Goal: Task Accomplishment & Management: Manage account settings

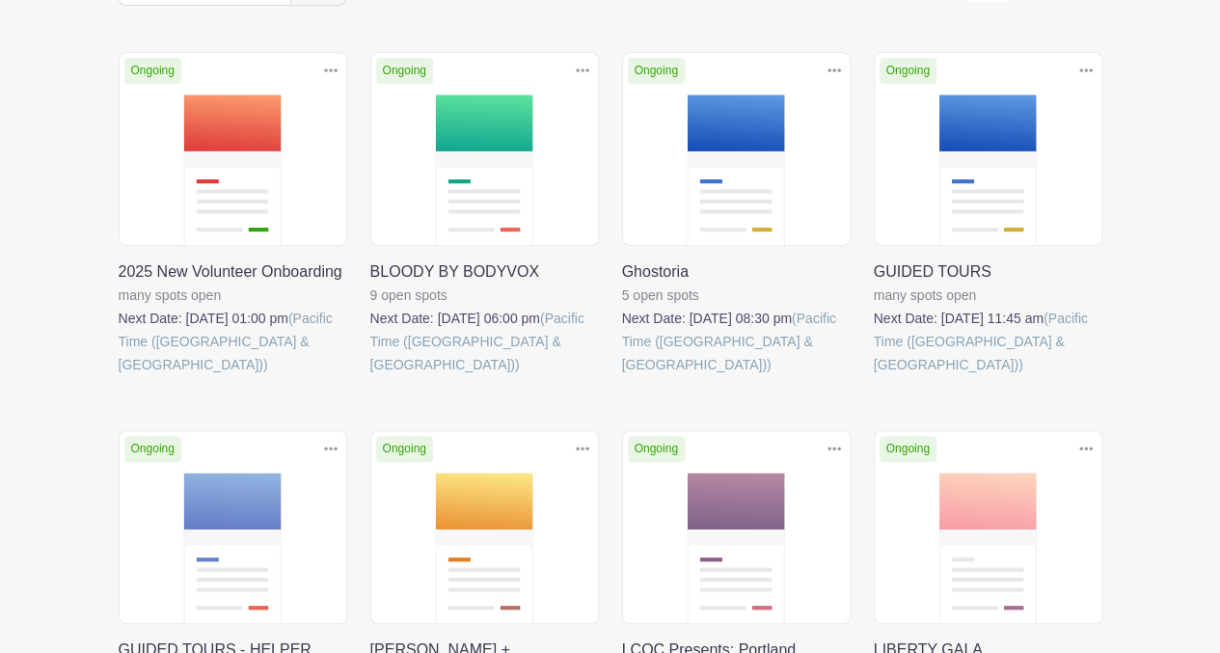
scroll to position [288, 0]
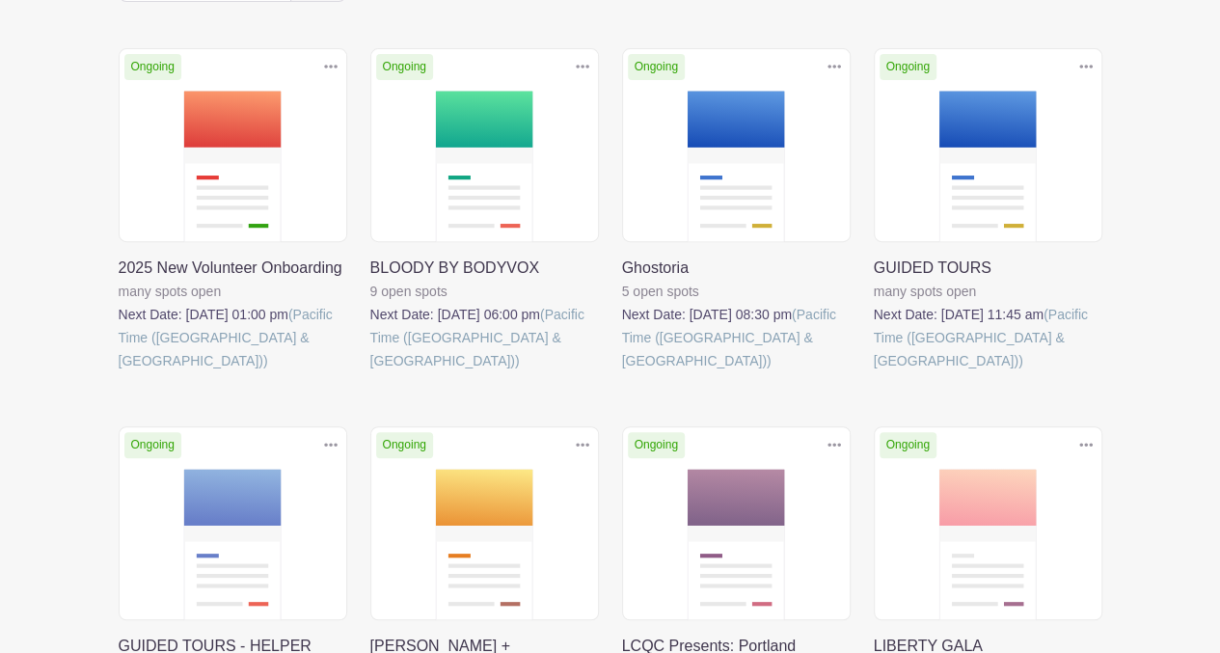
click at [119, 372] on link at bounding box center [119, 372] width 0 height 0
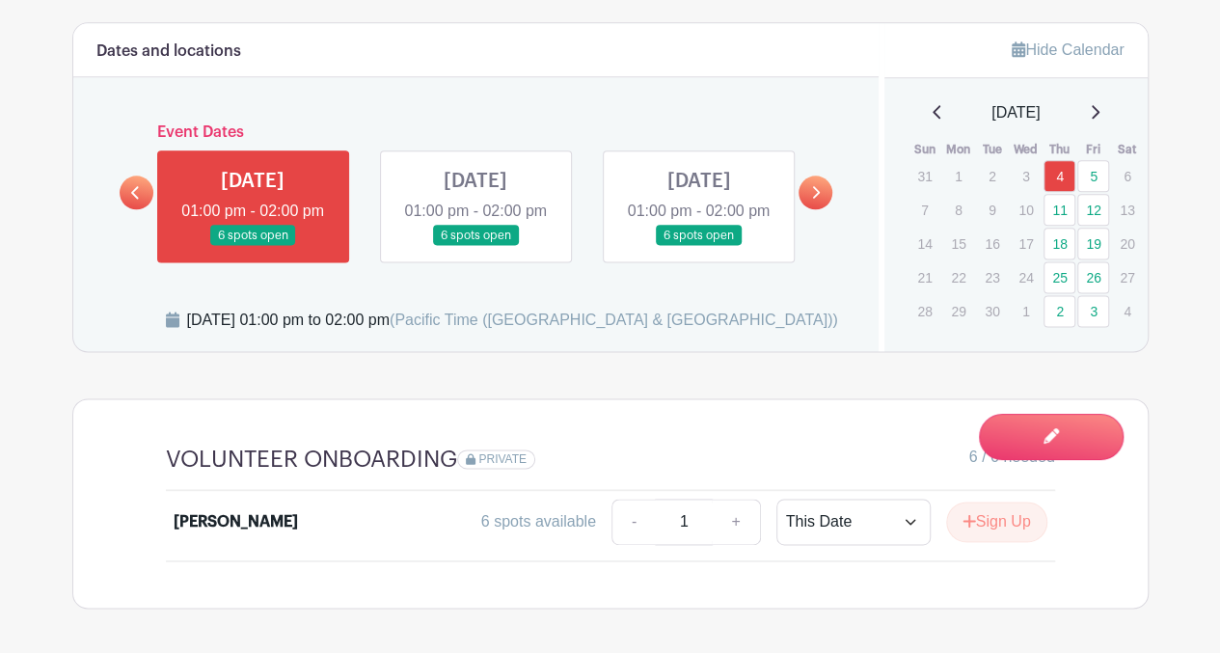
scroll to position [1133, 0]
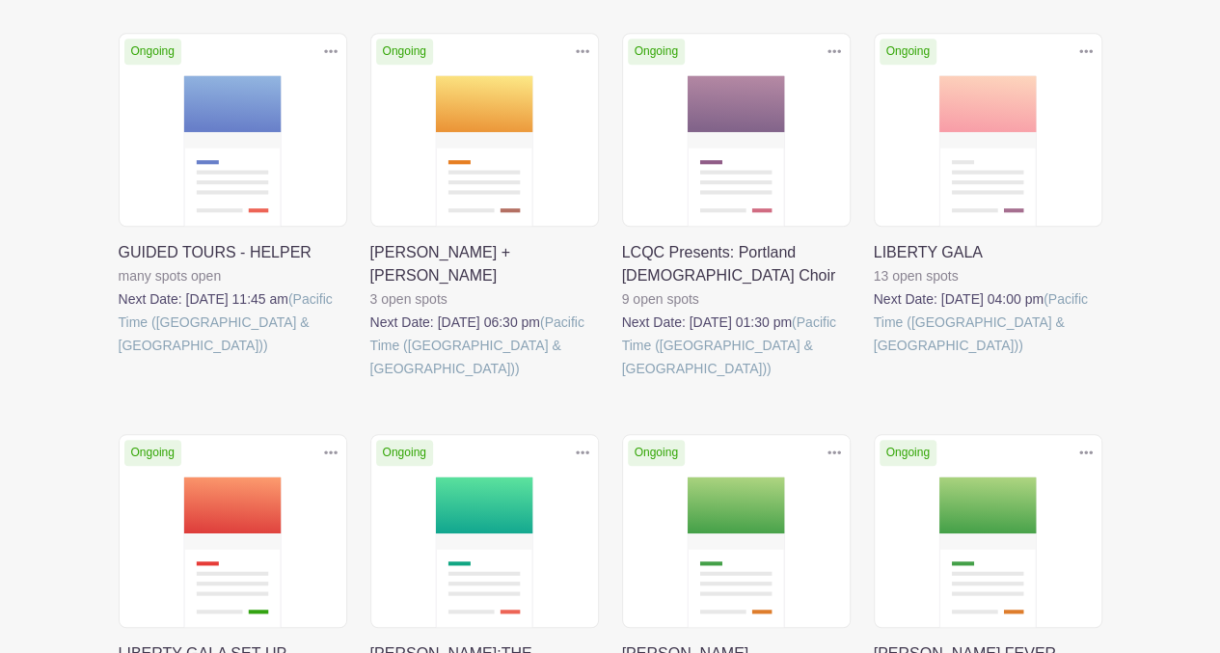
scroll to position [679, 0]
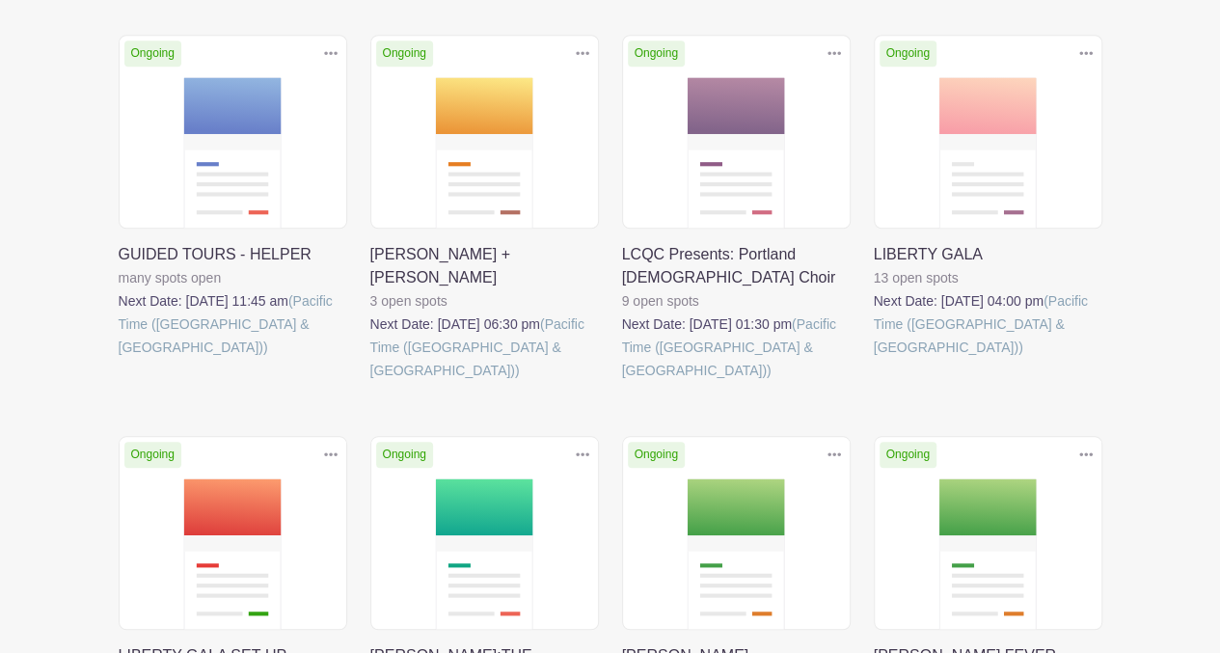
click at [874, 359] on link at bounding box center [874, 359] width 0 height 0
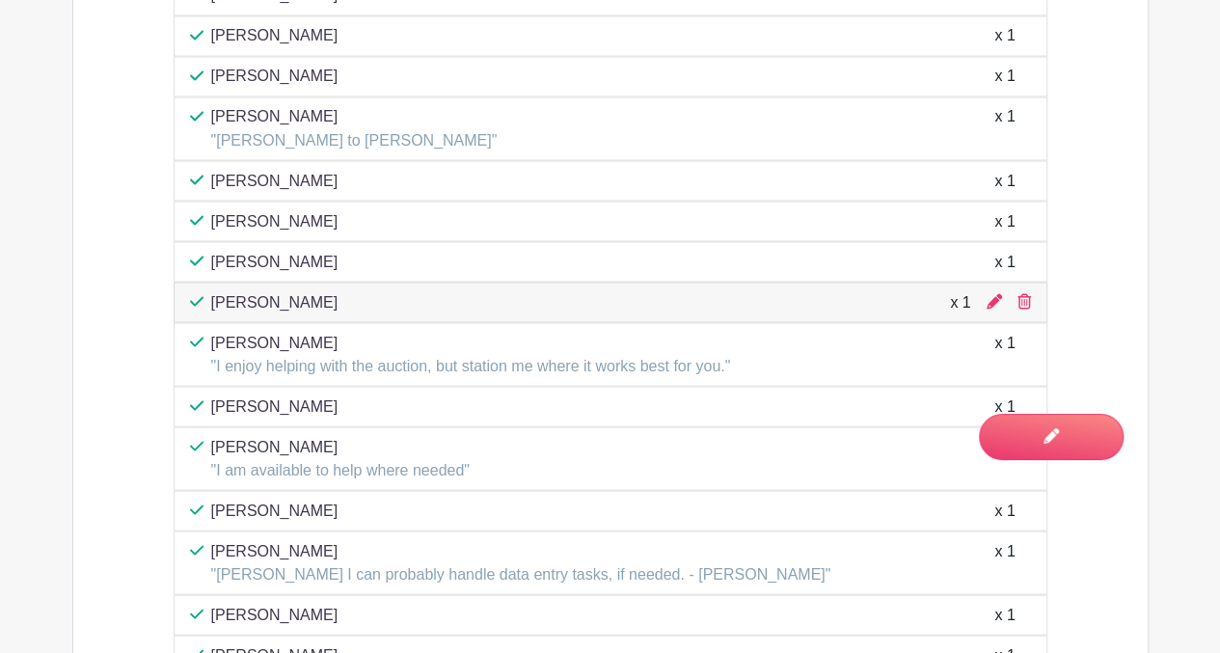
scroll to position [1699, 0]
click at [542, 321] on div "[PERSON_NAME] "I enjoy helping with the auction, but station me where it works …" at bounding box center [611, 353] width 874 height 64
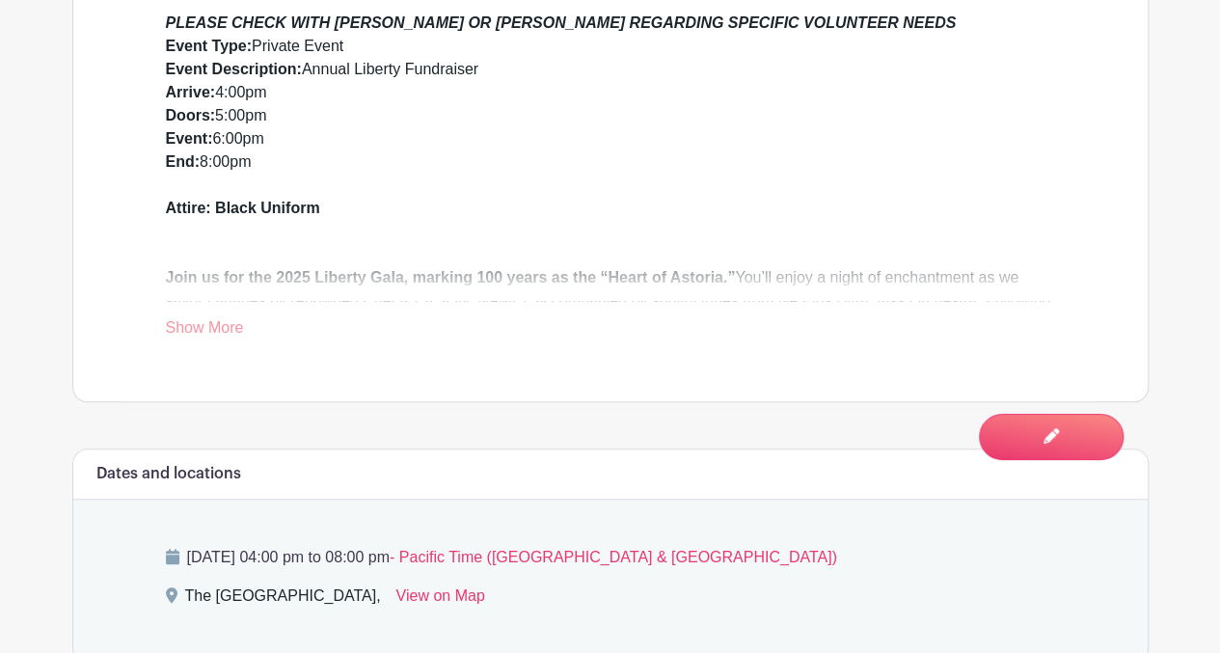
scroll to position [734, 0]
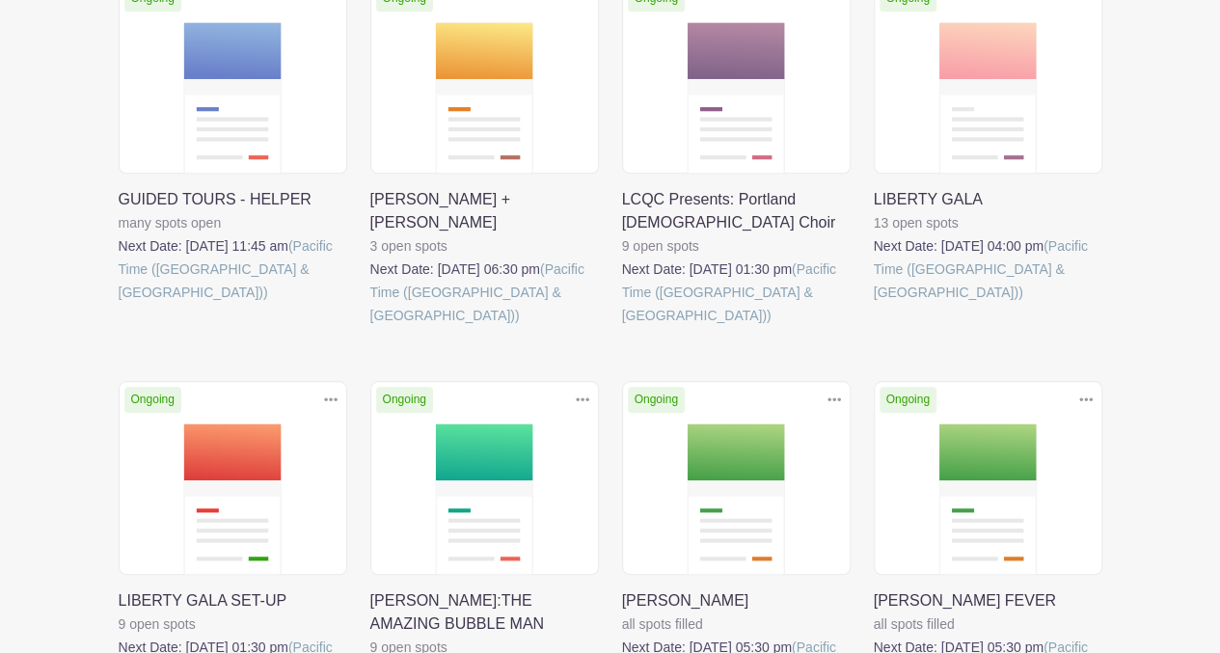
scroll to position [679, 0]
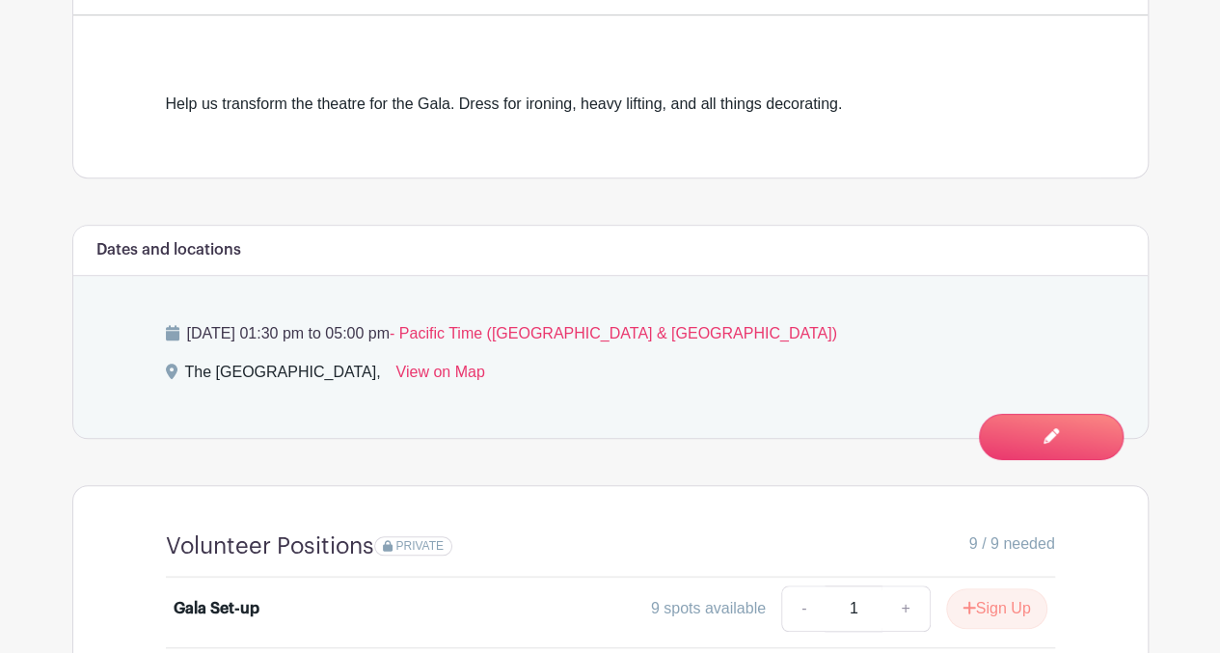
scroll to position [585, 0]
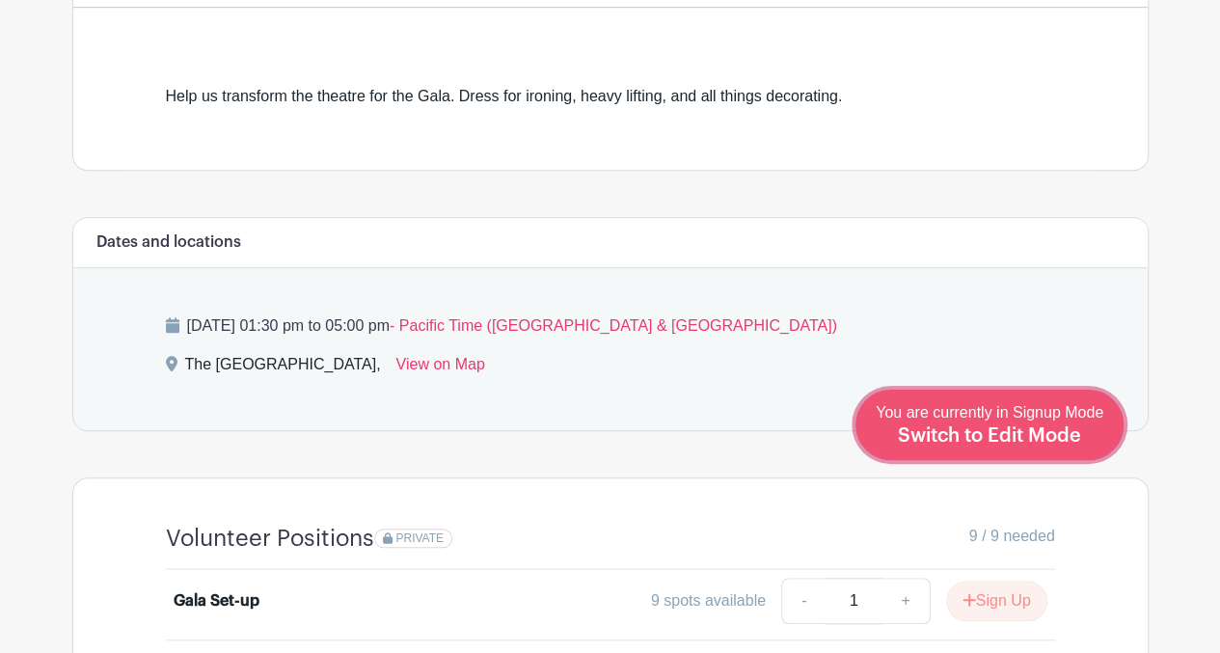
click at [1032, 442] on span "Switch to Edit Mode" at bounding box center [989, 435] width 183 height 19
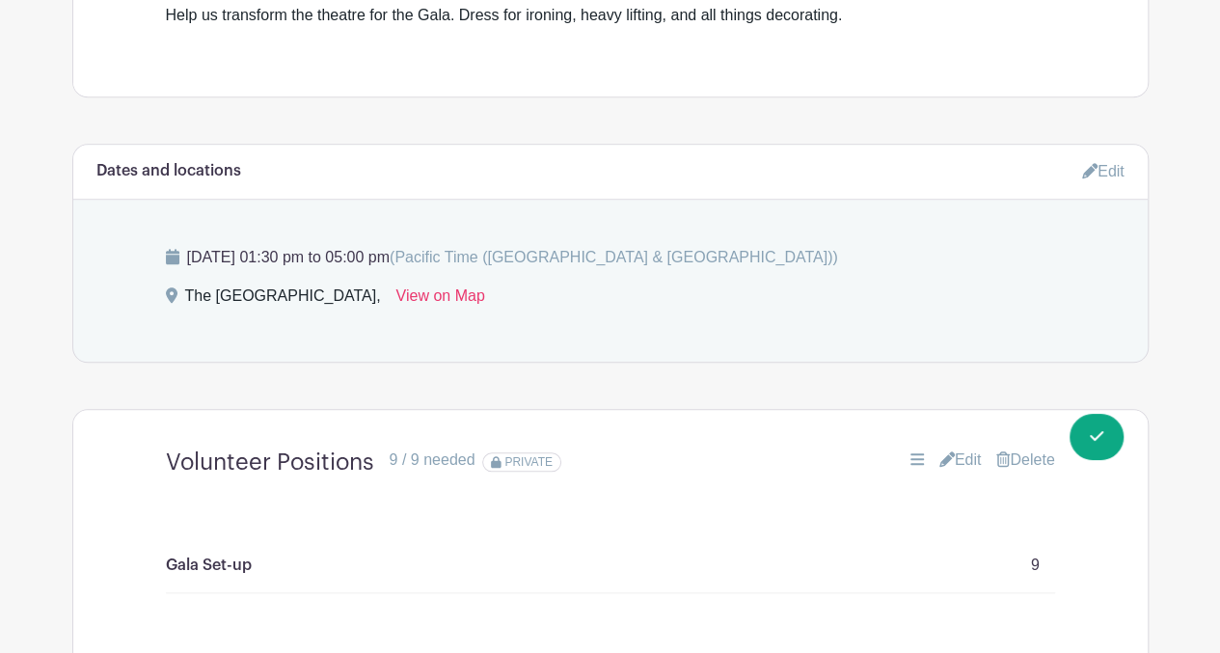
scroll to position [727, 0]
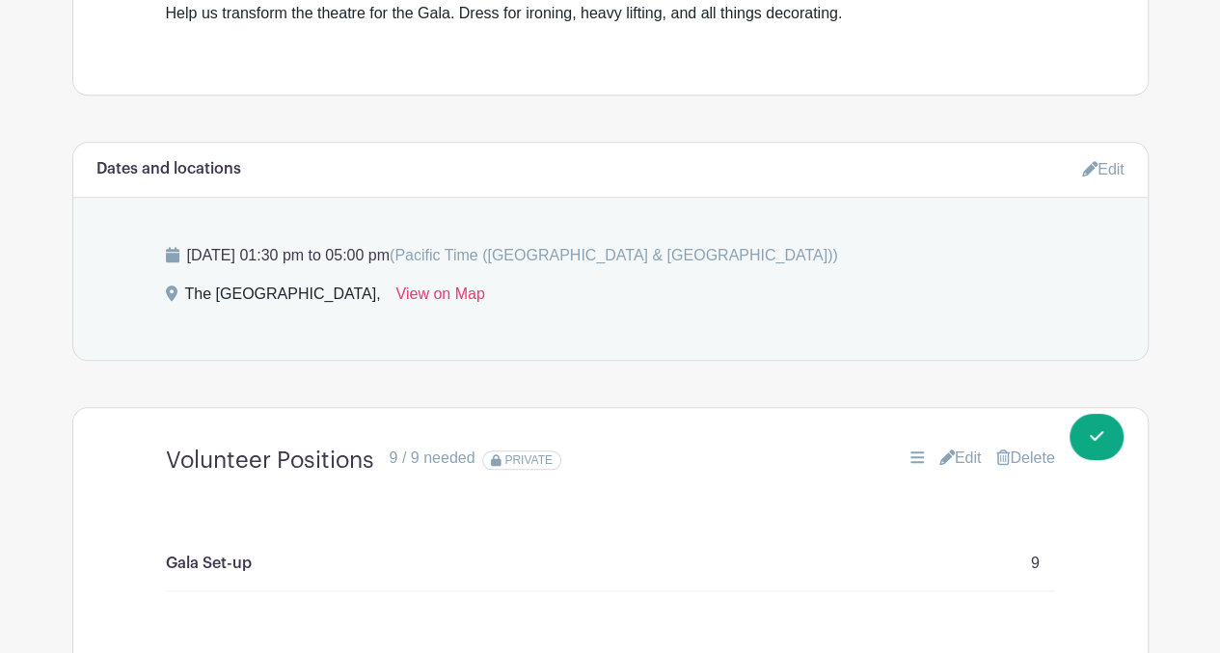
click at [1113, 154] on link "Edit" at bounding box center [1103, 169] width 42 height 32
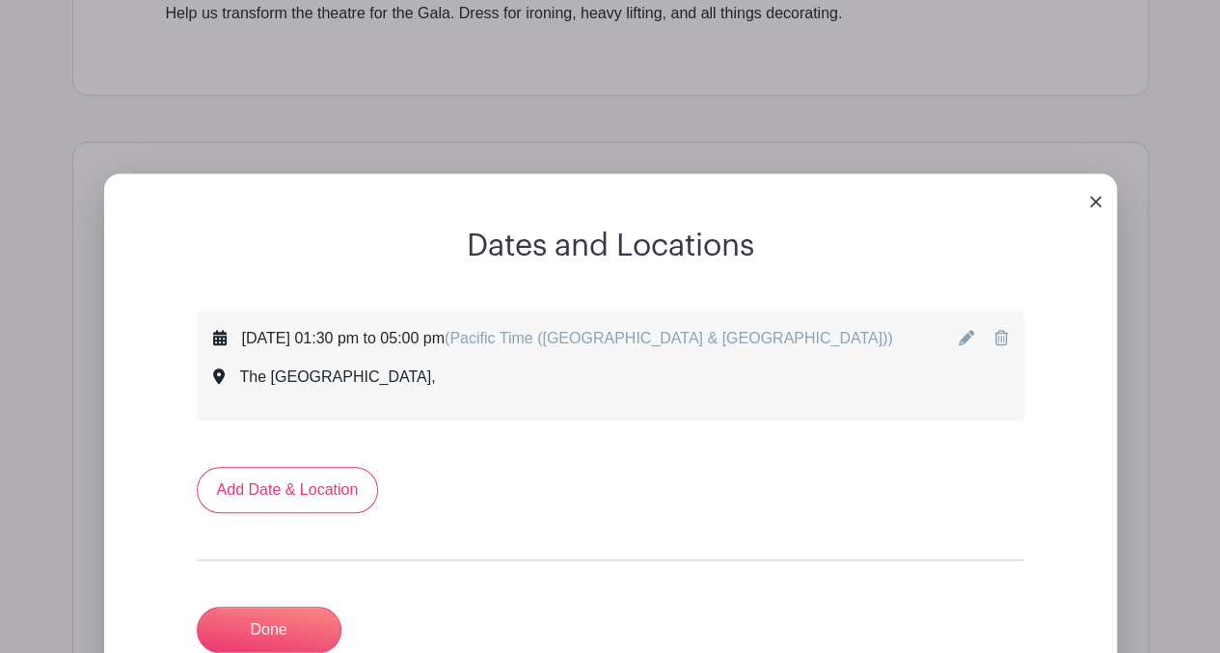
click at [967, 331] on icon at bounding box center [966, 337] width 15 height 15
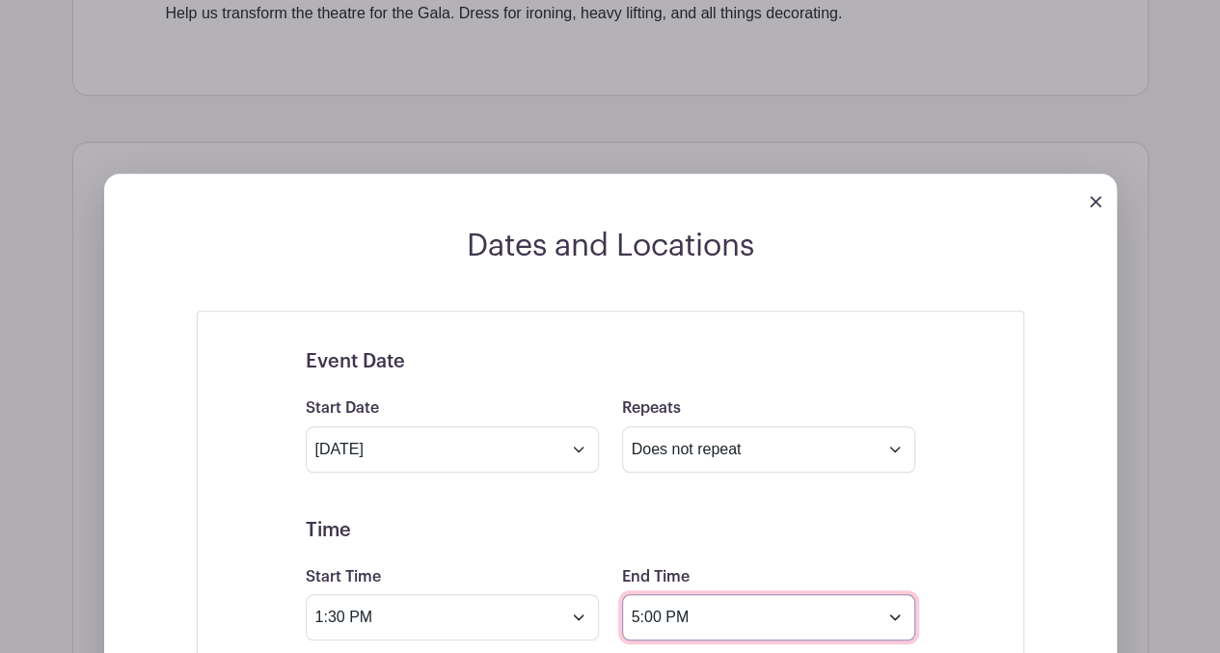
click at [895, 613] on input "5:00 PM" at bounding box center [768, 617] width 293 height 46
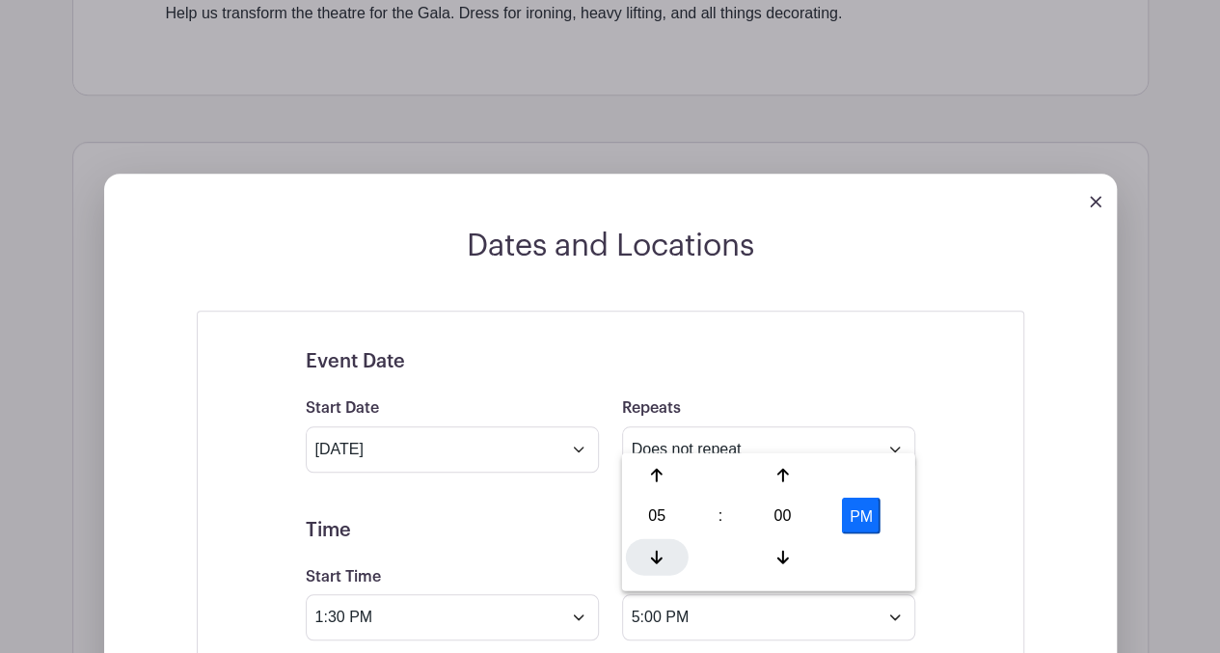
click at [658, 561] on icon at bounding box center [657, 557] width 12 height 14
type input "3:00 PM"
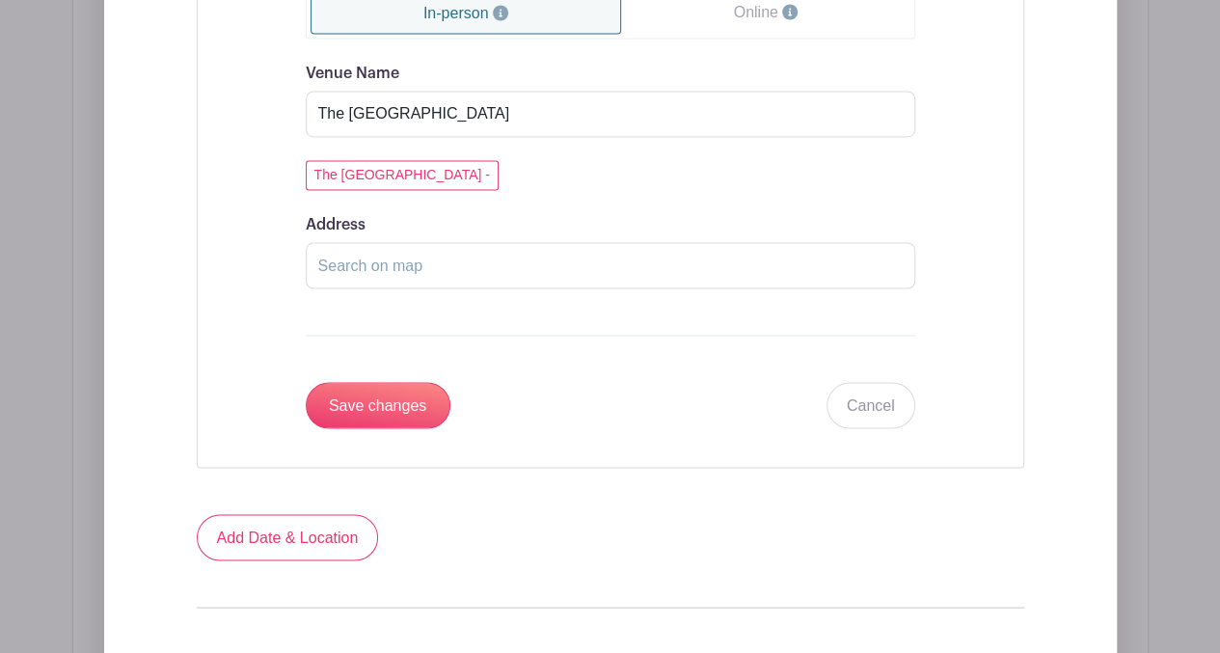
scroll to position [1582, 0]
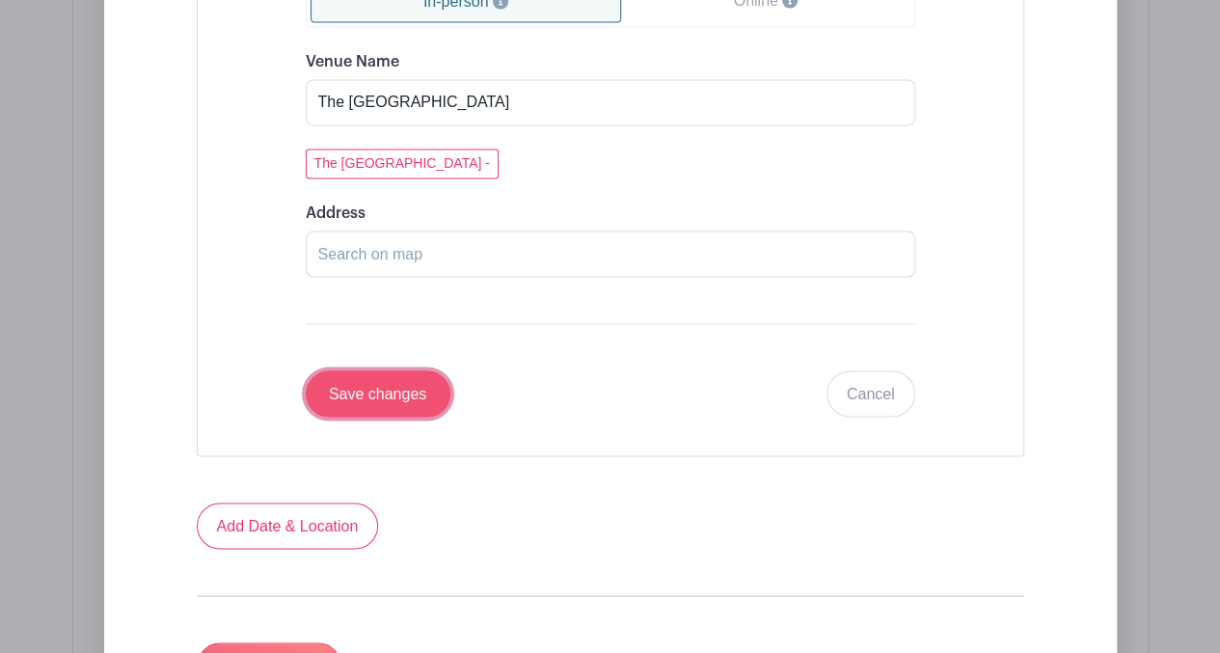
click at [371, 392] on input "Save changes" at bounding box center [378, 393] width 145 height 46
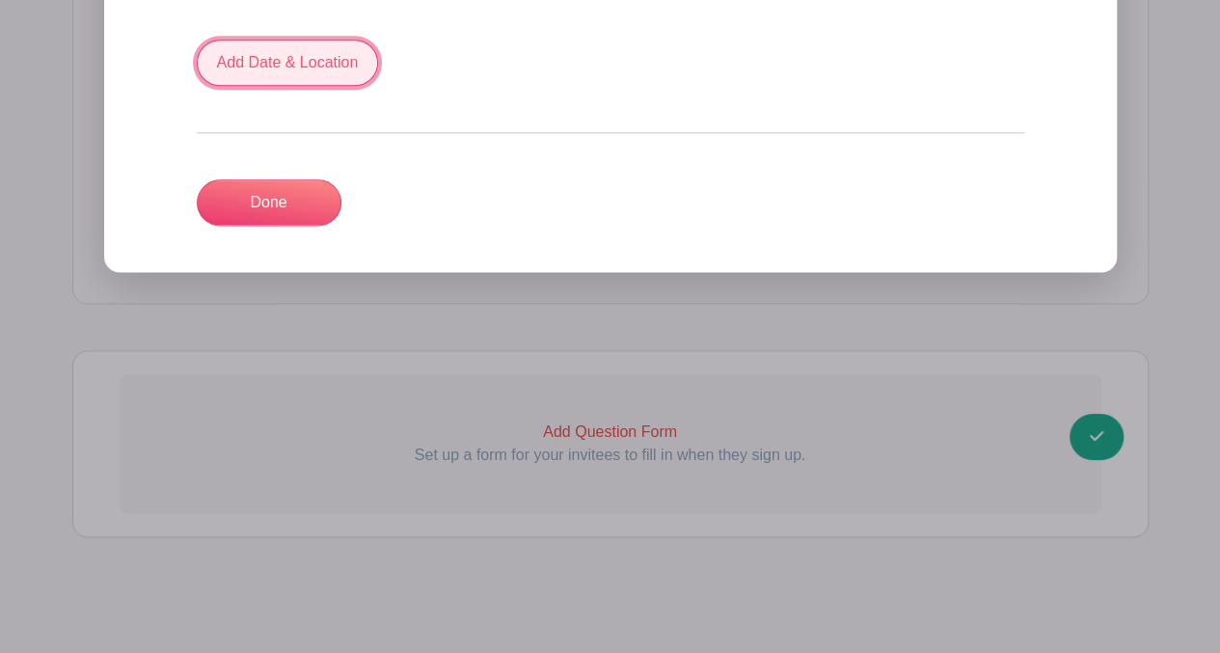
click at [334, 53] on link "Add Date & Location" at bounding box center [288, 63] width 182 height 46
select select "8"
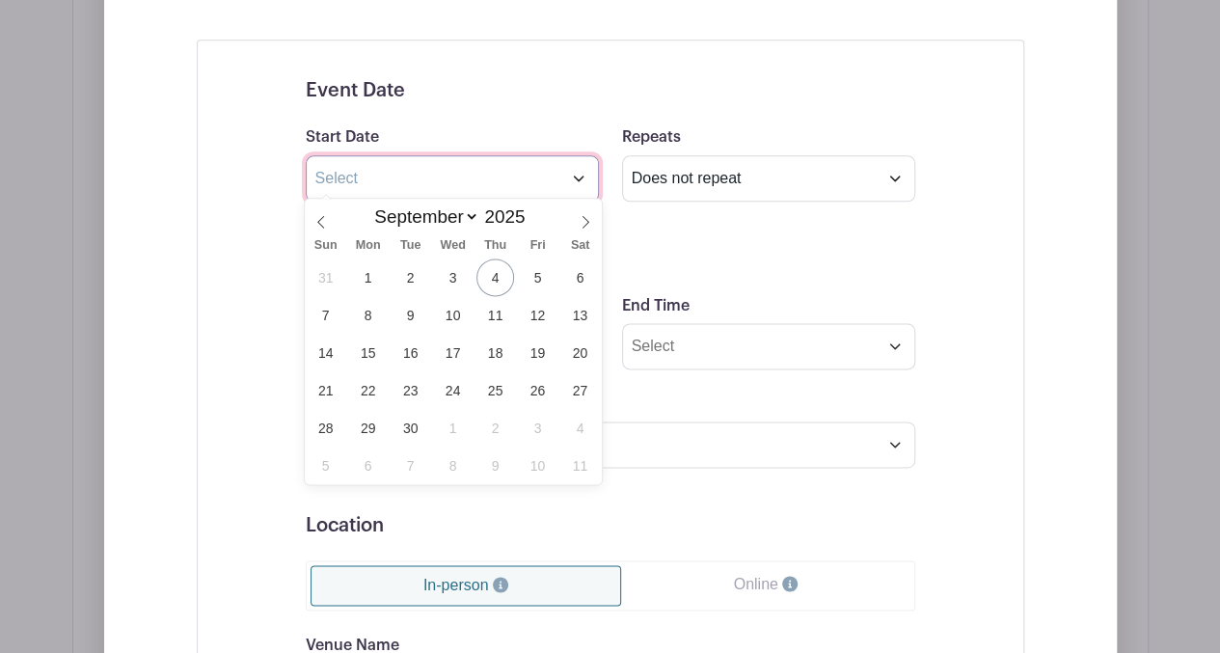
click at [577, 173] on input "text" at bounding box center [452, 178] width 293 height 46
click at [578, 311] on span "13" at bounding box center [581, 315] width 38 height 38
type input "[DATE]"
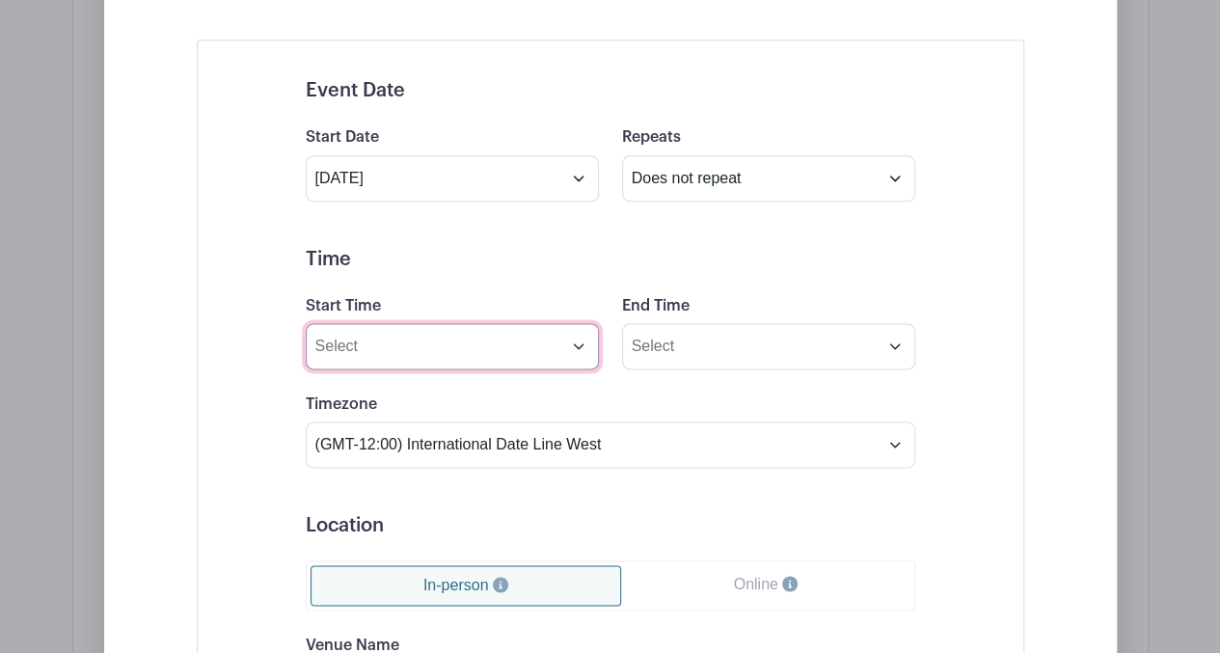
click at [472, 348] on input "Start Time" at bounding box center [452, 346] width 293 height 46
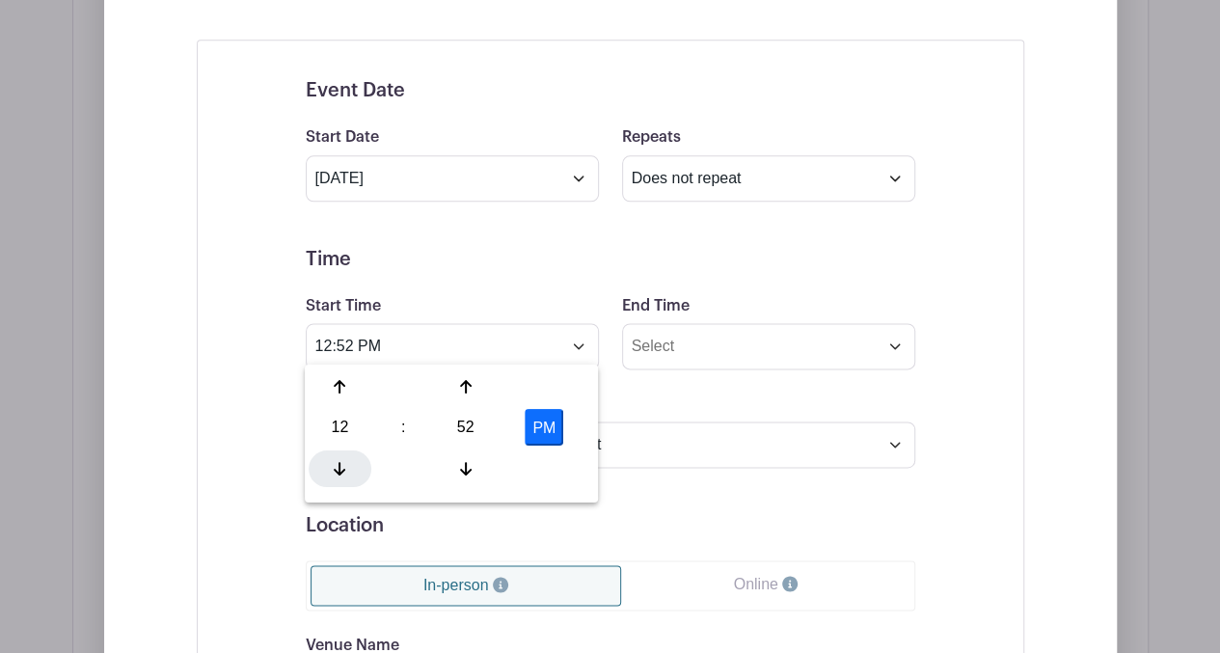
click at [342, 461] on icon at bounding box center [340, 467] width 12 height 15
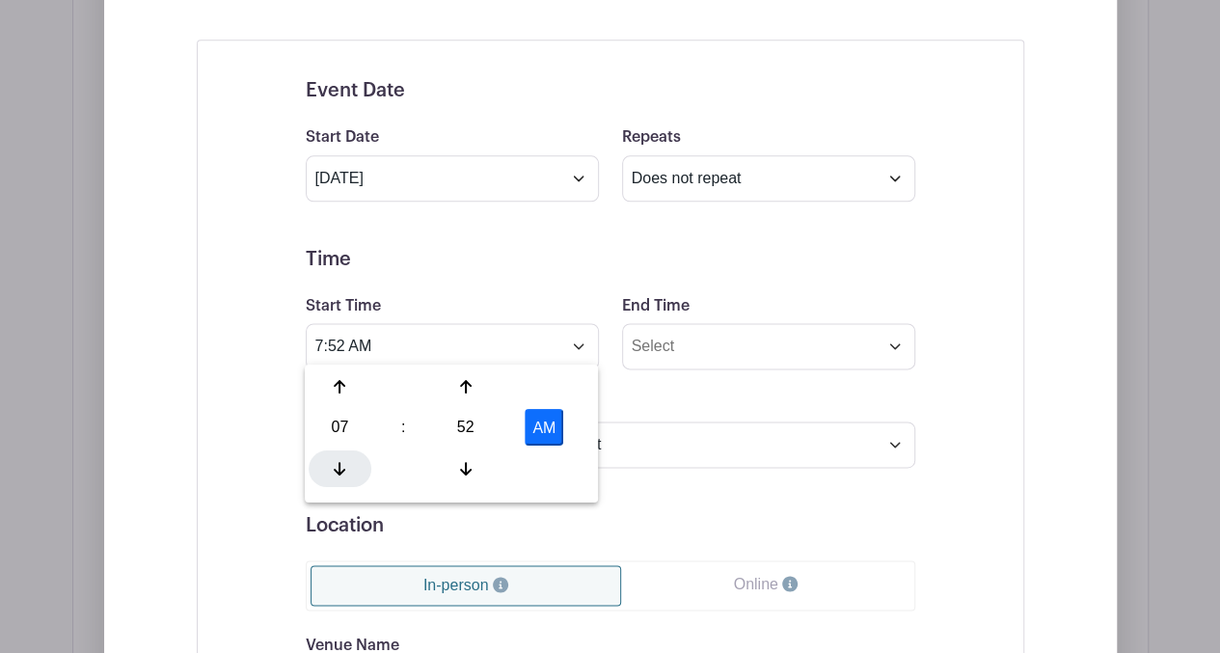
click at [342, 461] on icon at bounding box center [340, 467] width 12 height 15
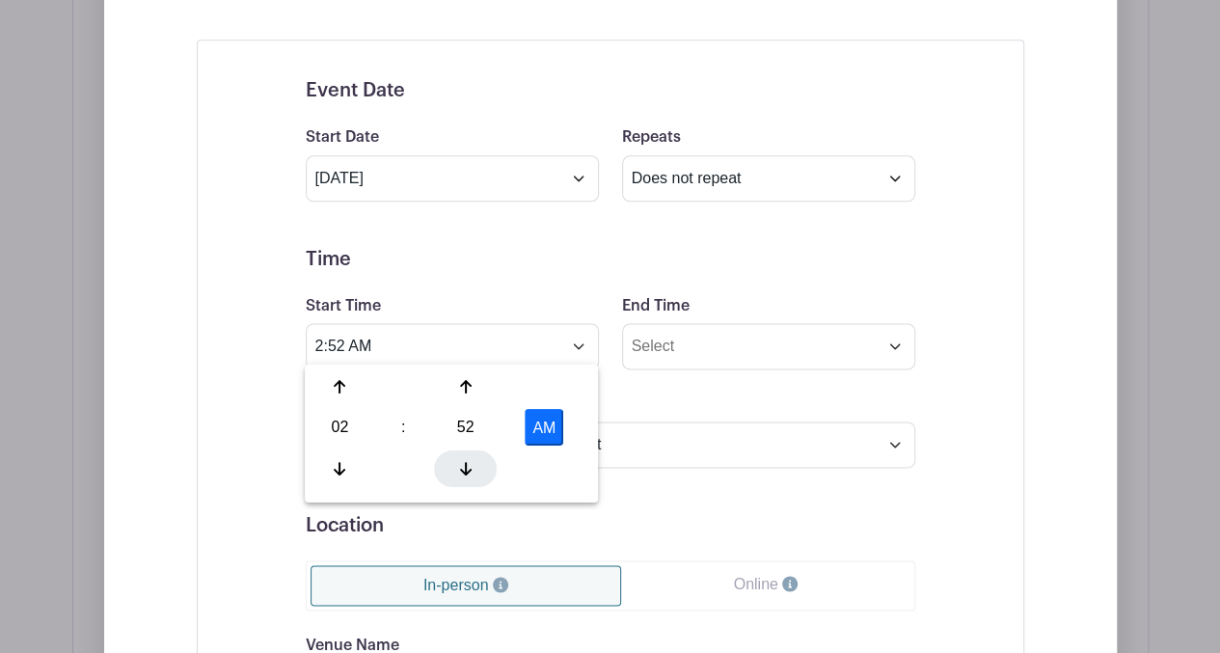
click at [457, 474] on div at bounding box center [465, 468] width 63 height 37
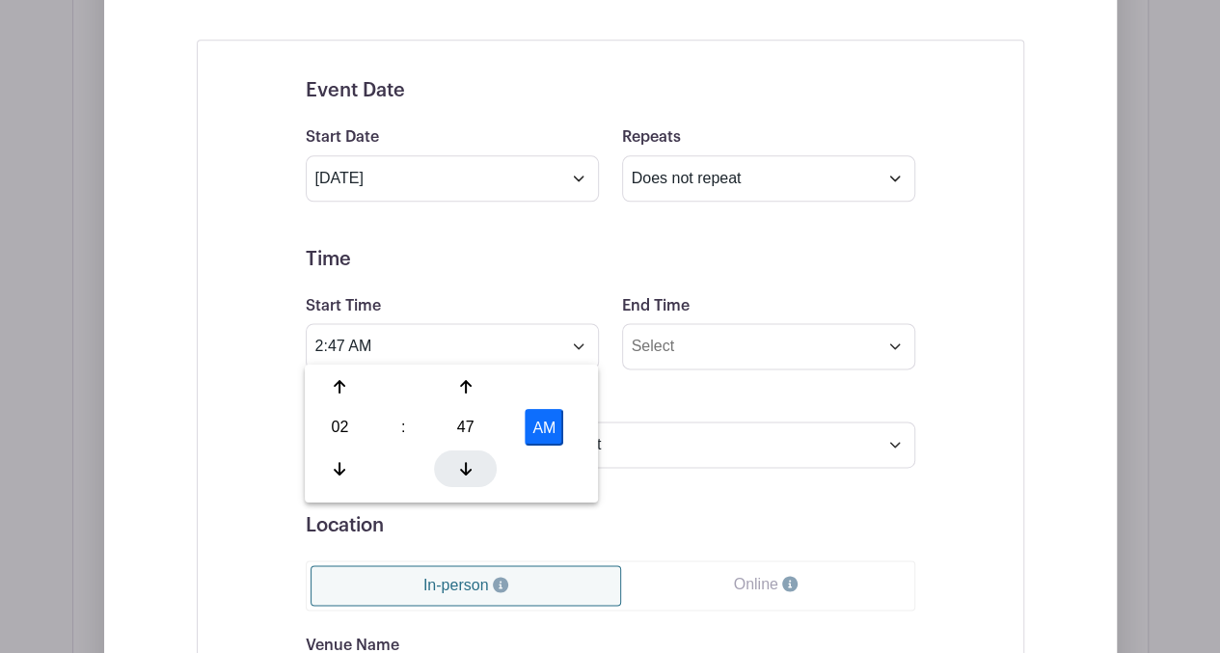
click at [457, 474] on div at bounding box center [465, 468] width 63 height 37
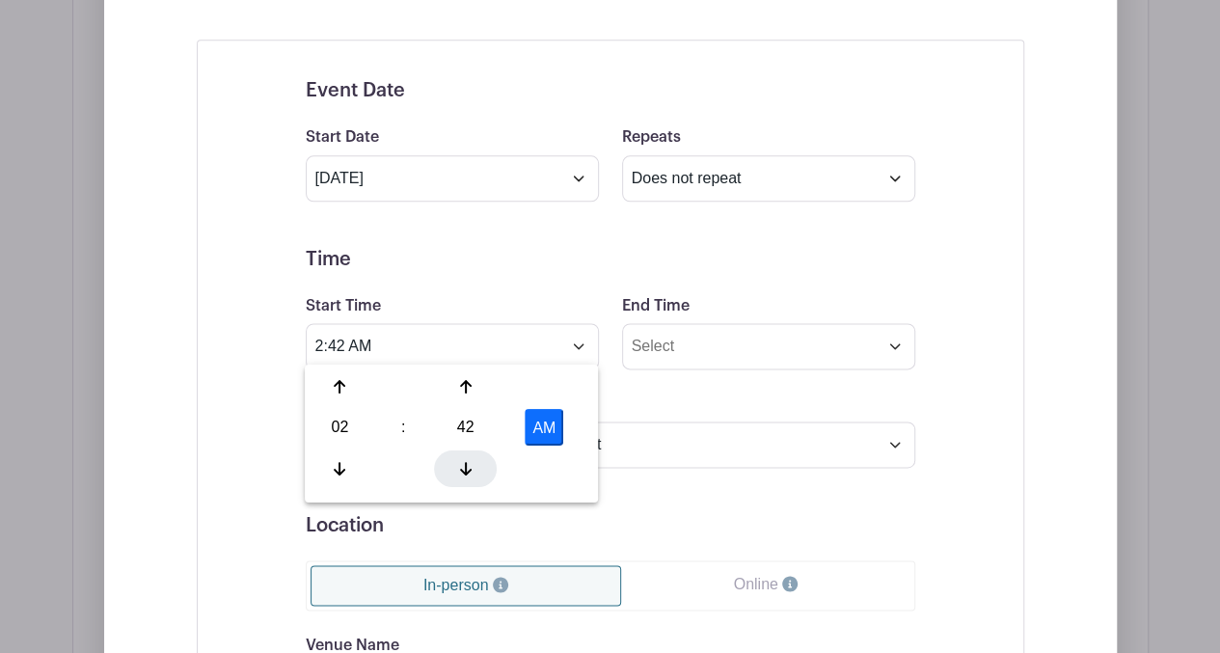
click at [457, 474] on div at bounding box center [465, 468] width 63 height 37
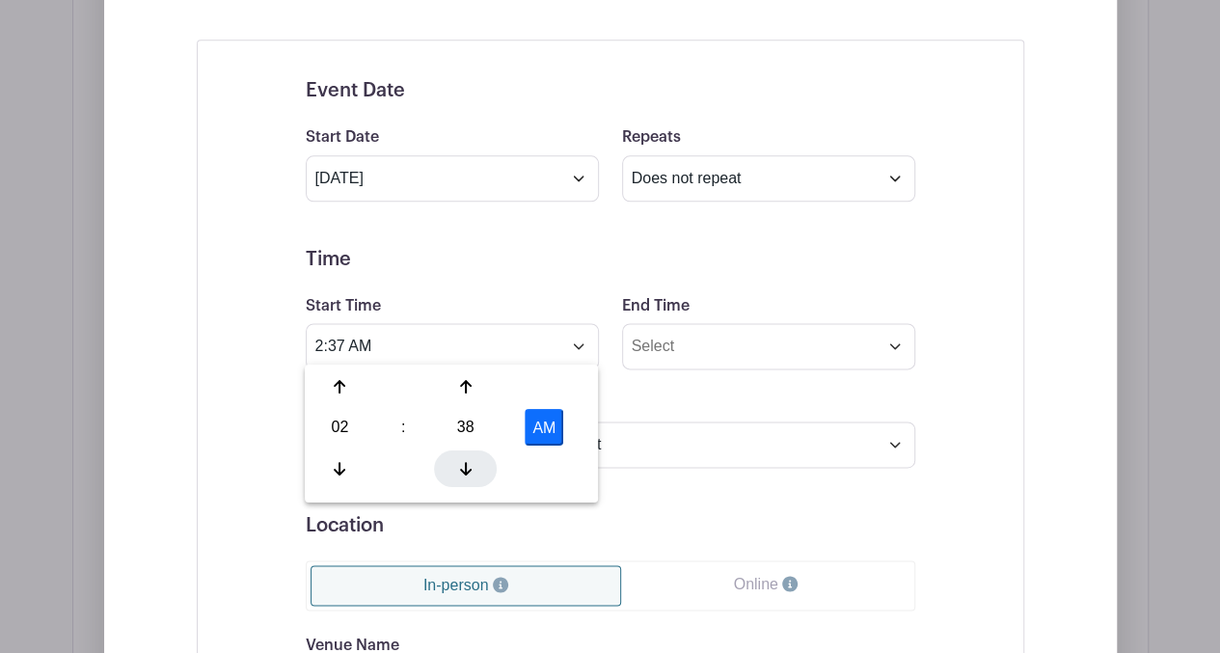
click at [457, 474] on div at bounding box center [465, 468] width 63 height 37
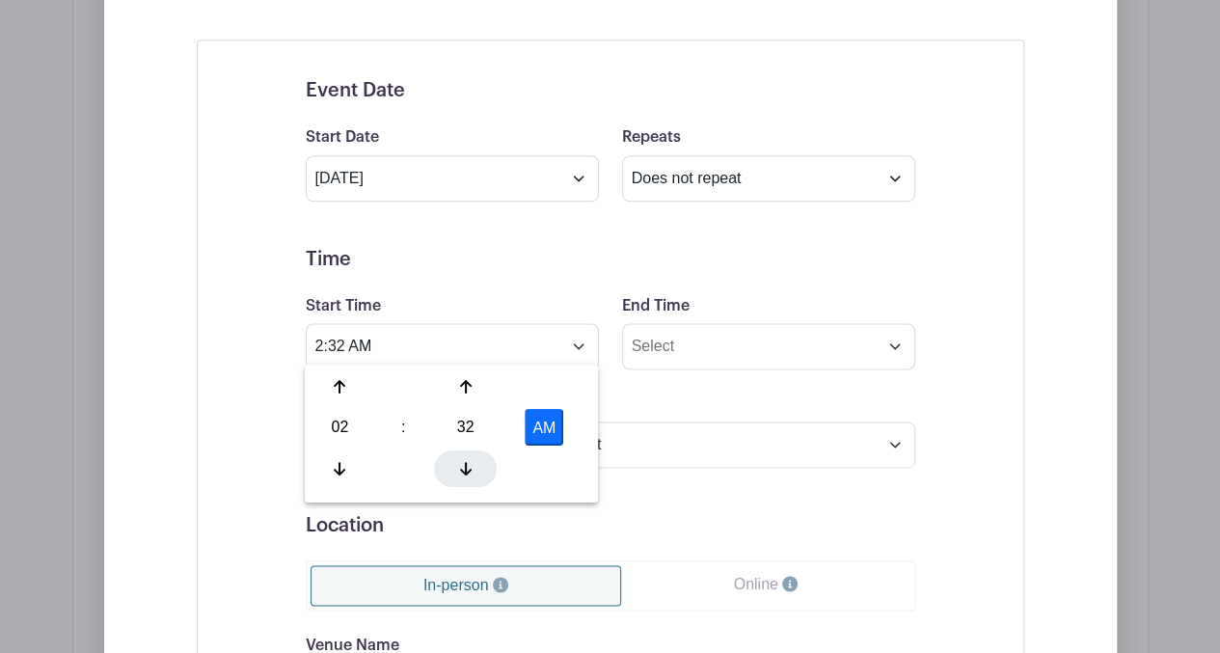
click at [457, 474] on div at bounding box center [465, 468] width 63 height 37
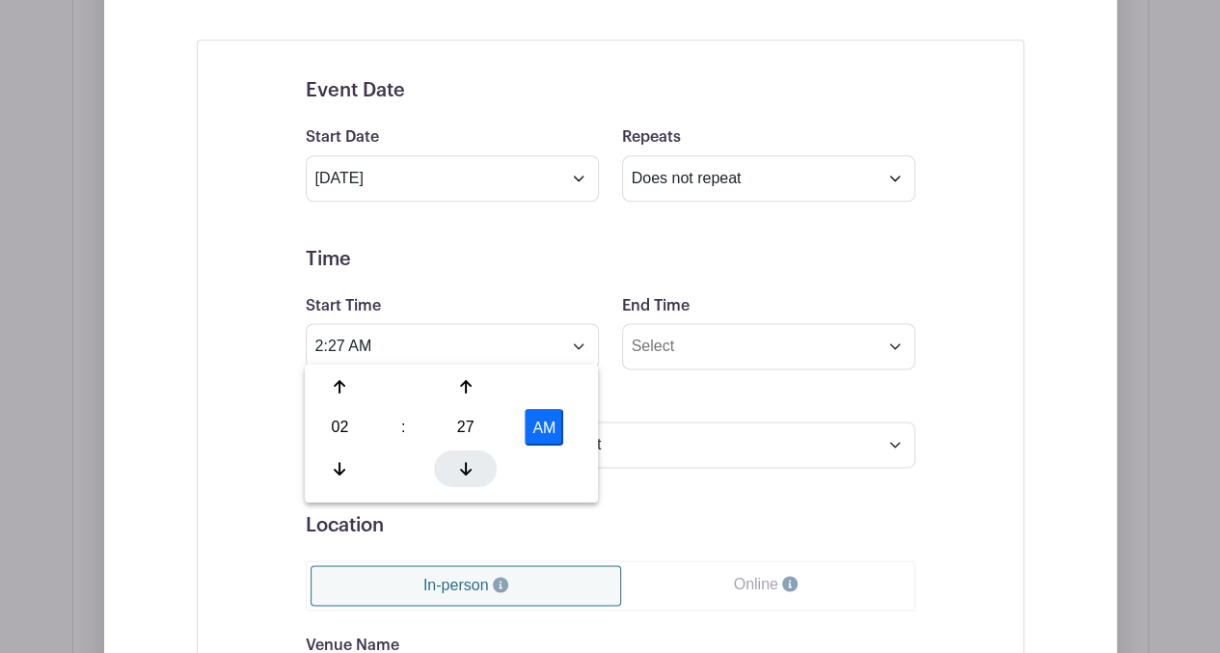
click at [457, 474] on div at bounding box center [465, 468] width 63 height 37
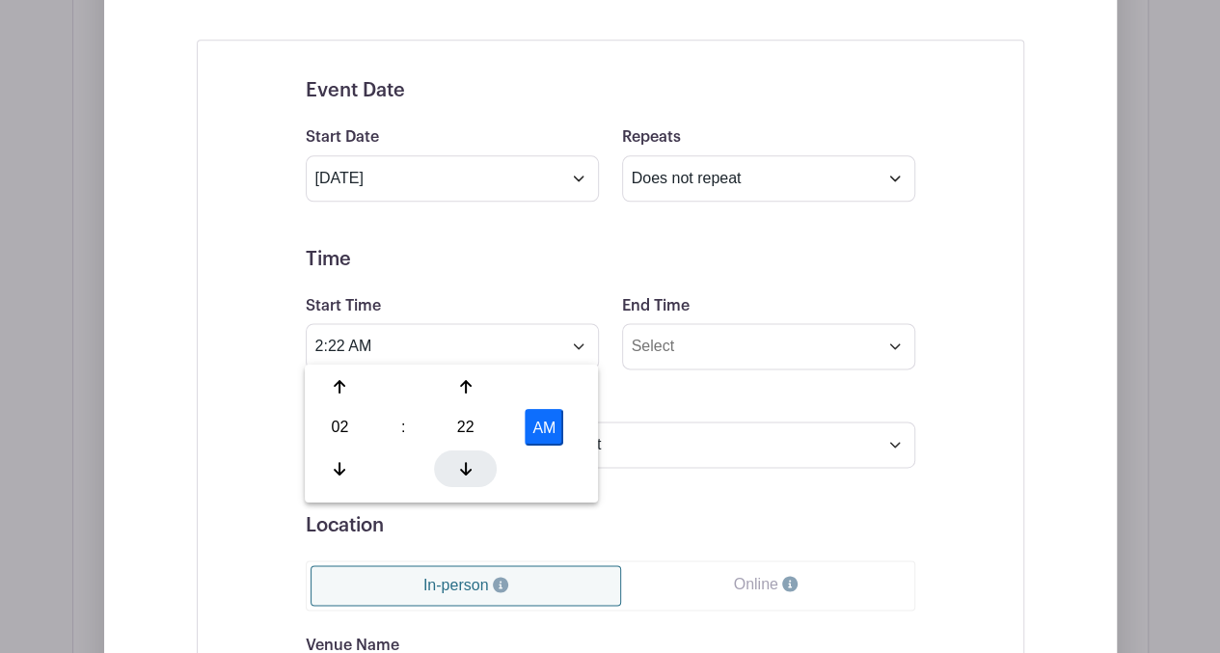
click at [457, 474] on div at bounding box center [465, 468] width 63 height 37
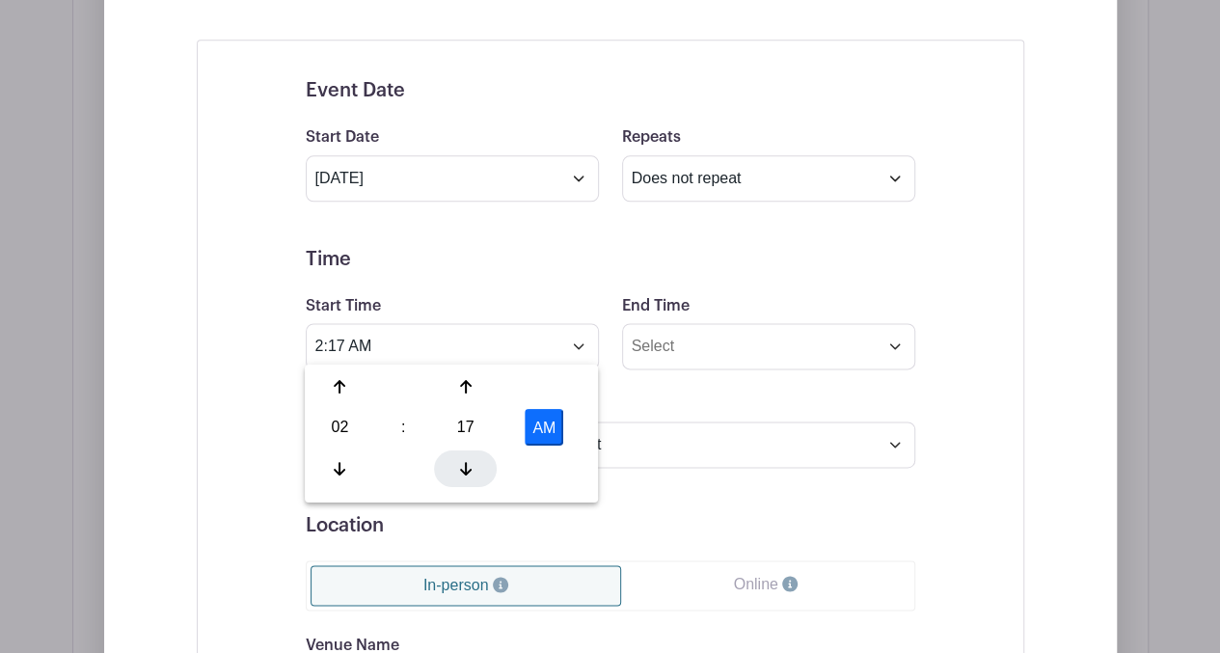
click at [457, 474] on div at bounding box center [465, 468] width 63 height 37
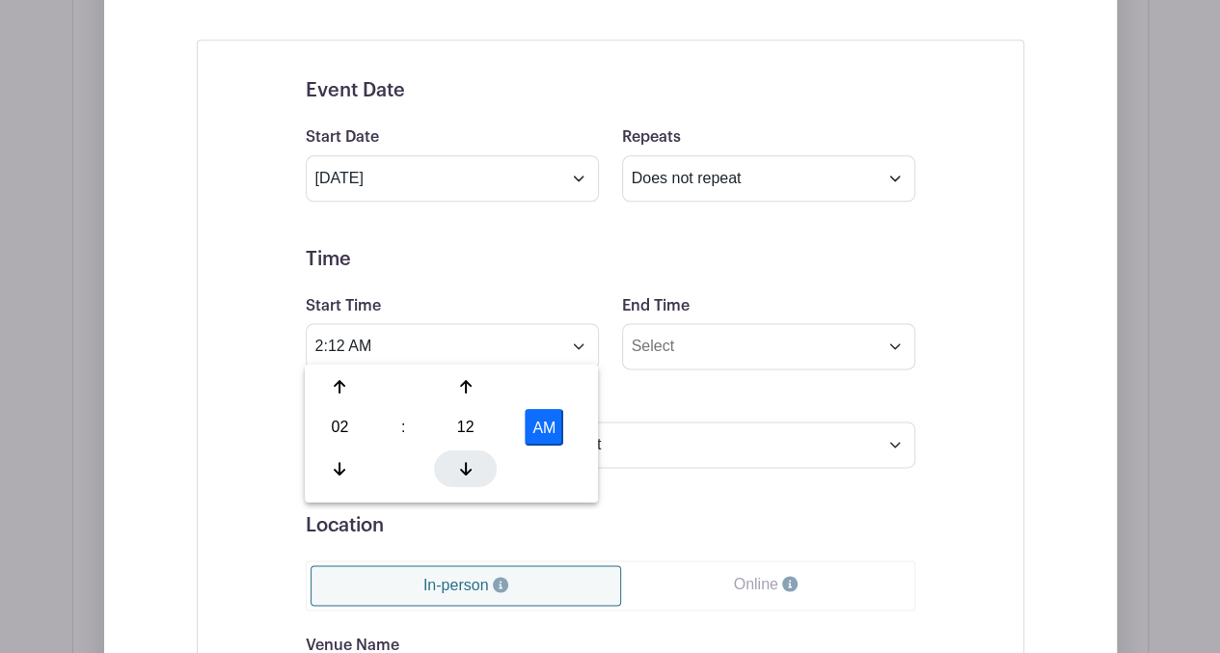
click at [457, 474] on div at bounding box center [465, 468] width 63 height 37
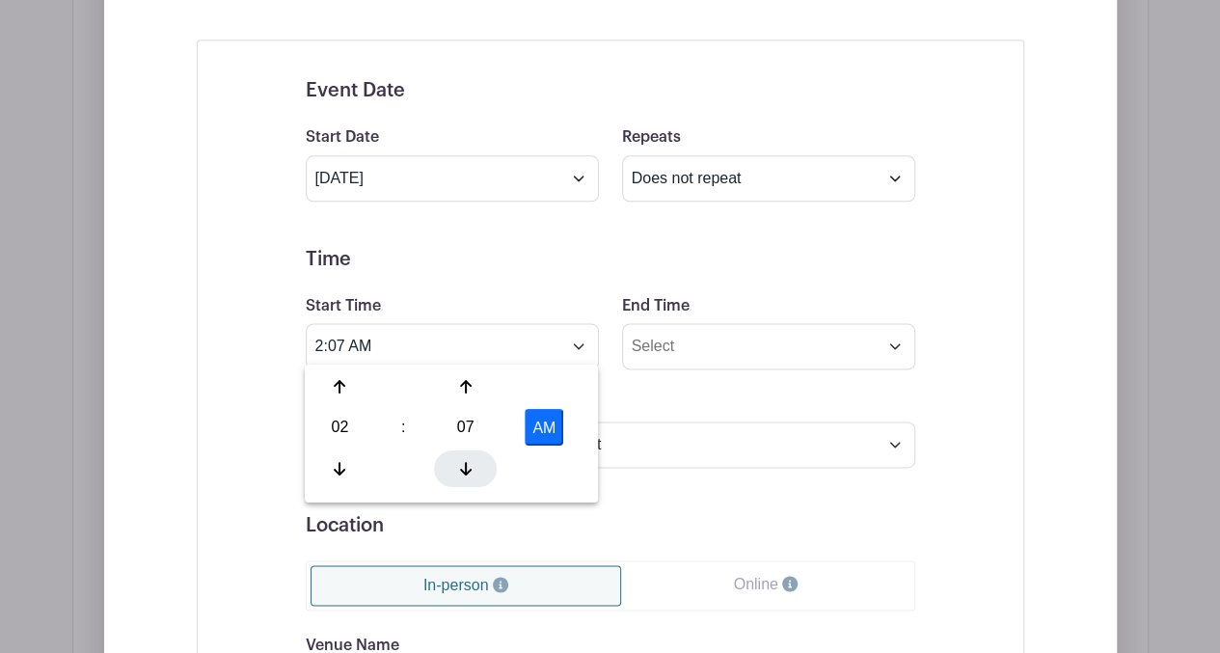
click at [457, 474] on div at bounding box center [465, 468] width 63 height 37
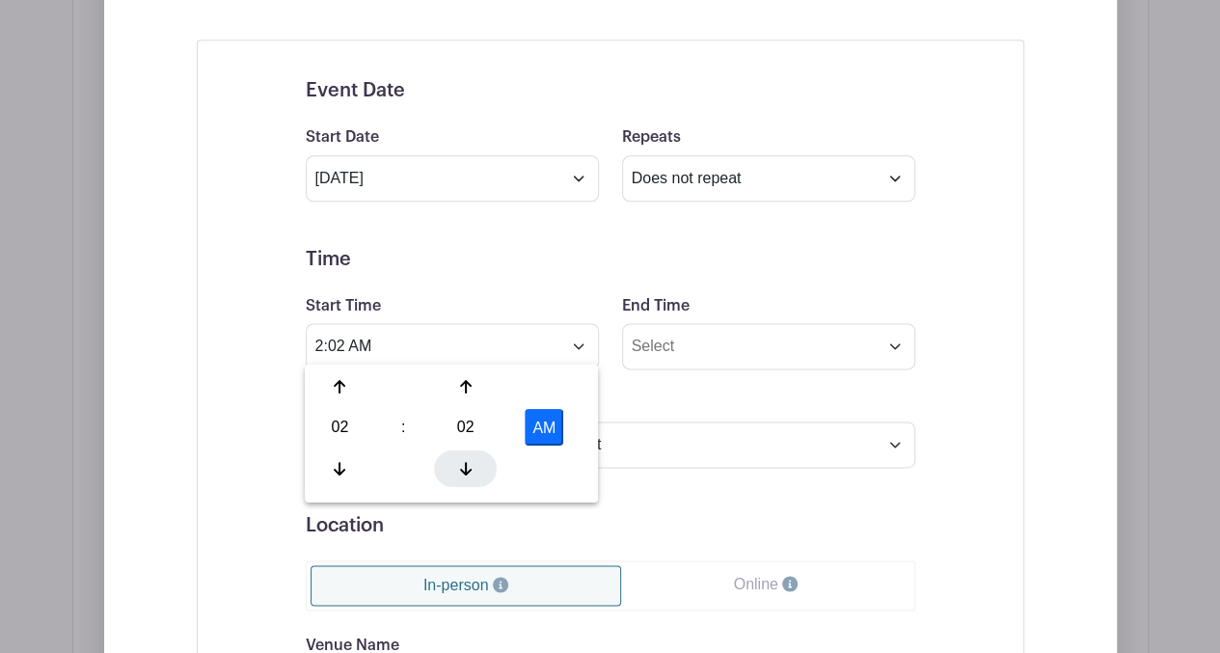
click at [457, 474] on div at bounding box center [465, 468] width 63 height 37
click at [542, 420] on button "AM" at bounding box center [544, 427] width 39 height 37
type input "2:00 PM"
click at [639, 393] on div "Timezone (GMT-12:00) International Date Line West (GMT-11:00) [US_STATE] (GMT-1…" at bounding box center [610, 430] width 633 height 75
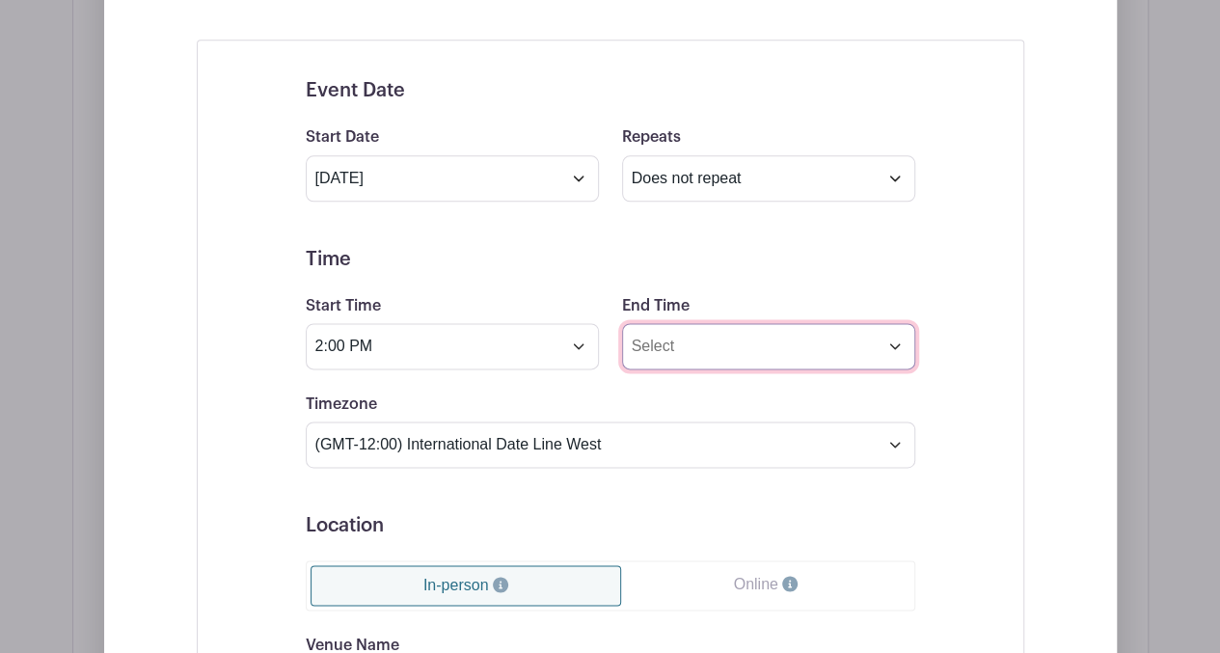
click at [871, 335] on input "End Time" at bounding box center [768, 346] width 293 height 46
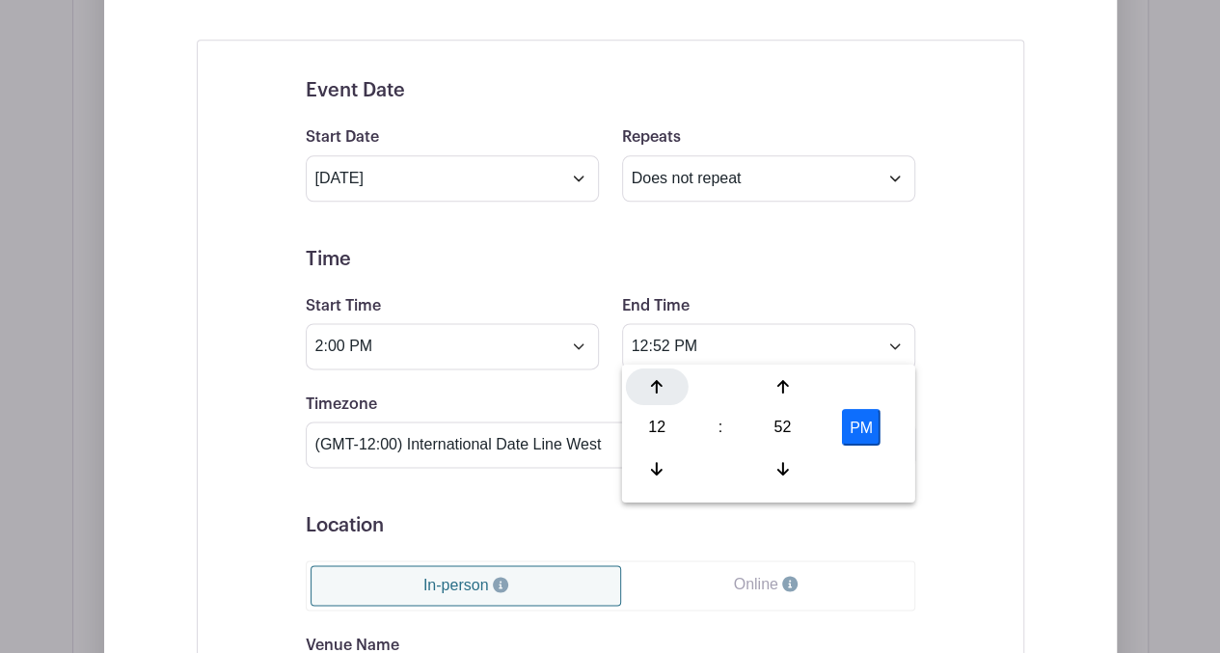
click at [664, 389] on div at bounding box center [657, 387] width 63 height 37
click at [773, 387] on div at bounding box center [783, 387] width 63 height 37
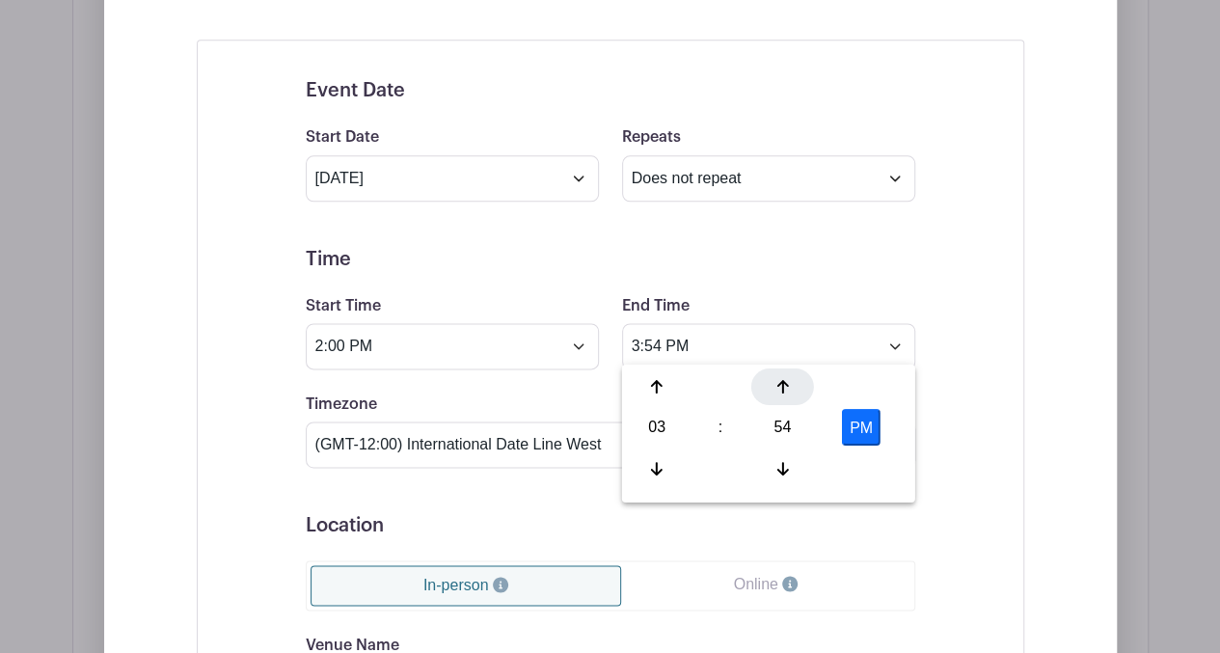
click at [773, 387] on div at bounding box center [783, 387] width 63 height 37
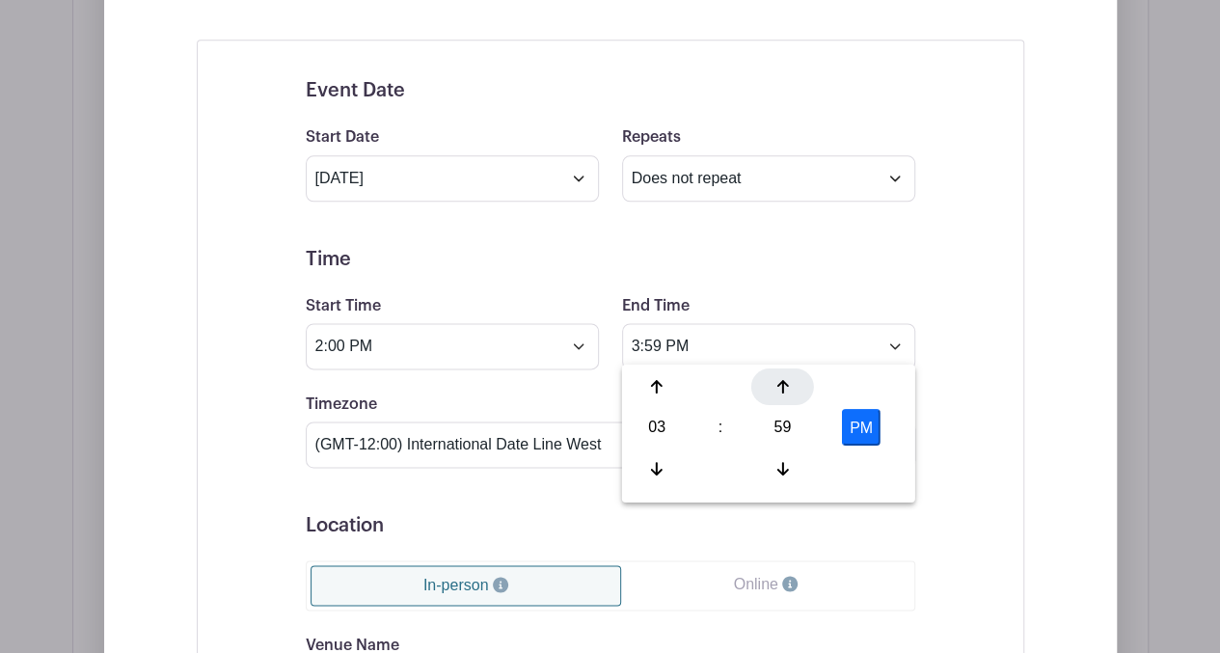
click at [773, 387] on div at bounding box center [783, 387] width 63 height 37
click at [868, 422] on button "PM" at bounding box center [861, 427] width 39 height 37
click at [868, 422] on button "AM" at bounding box center [861, 427] width 39 height 37
type input "4:00 PM"
click at [965, 410] on div "Event Date Start Date [DATE] Repeats Does not repeat Daily Weekly Monthly on da…" at bounding box center [611, 540] width 828 height 1000
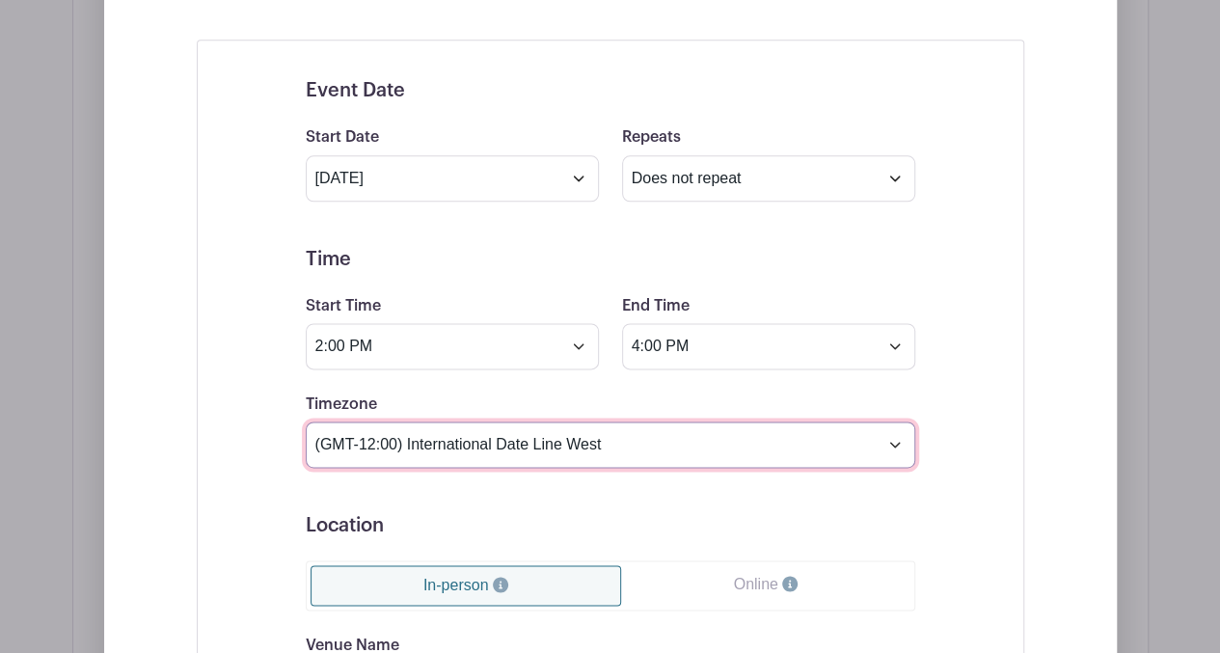
click at [891, 435] on select "(GMT-12:00) International Date Line West (GMT-11:00) [US_STATE] (GMT-11:00) [GE…" at bounding box center [611, 445] width 610 height 46
select select "Pacific Time ([GEOGRAPHIC_DATA] & [GEOGRAPHIC_DATA])"
click at [306, 422] on select "(GMT-12:00) International Date Line West (GMT-11:00) [US_STATE] (GMT-11:00) [GE…" at bounding box center [611, 445] width 610 height 46
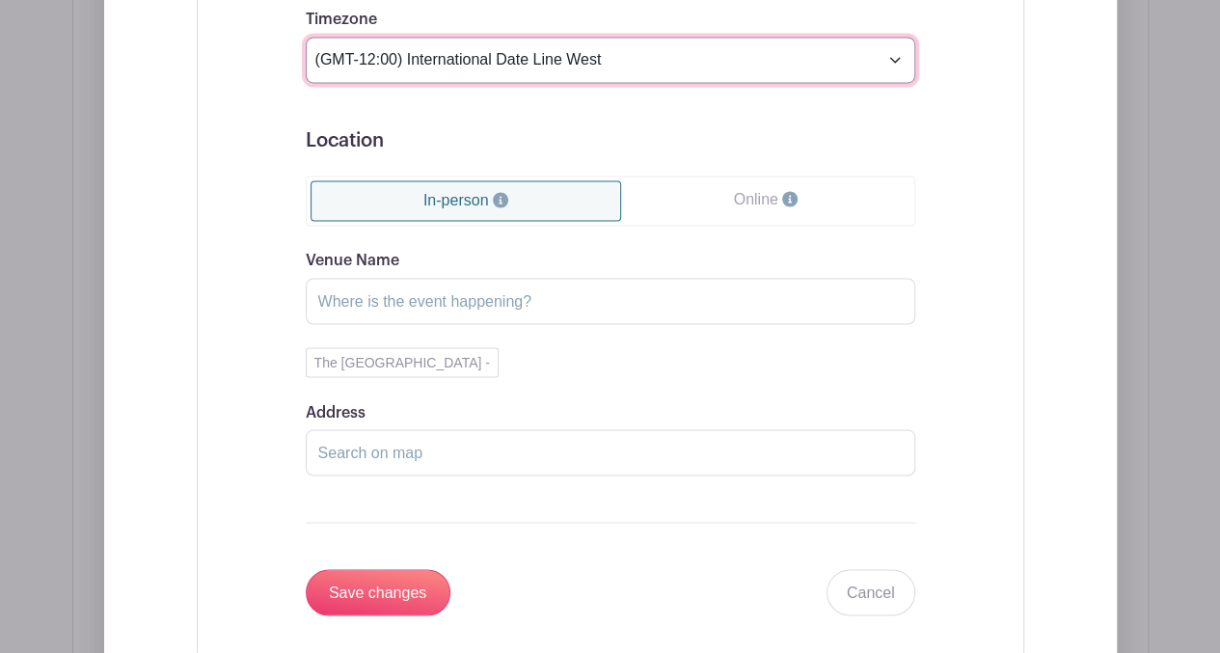
scroll to position [1555, 0]
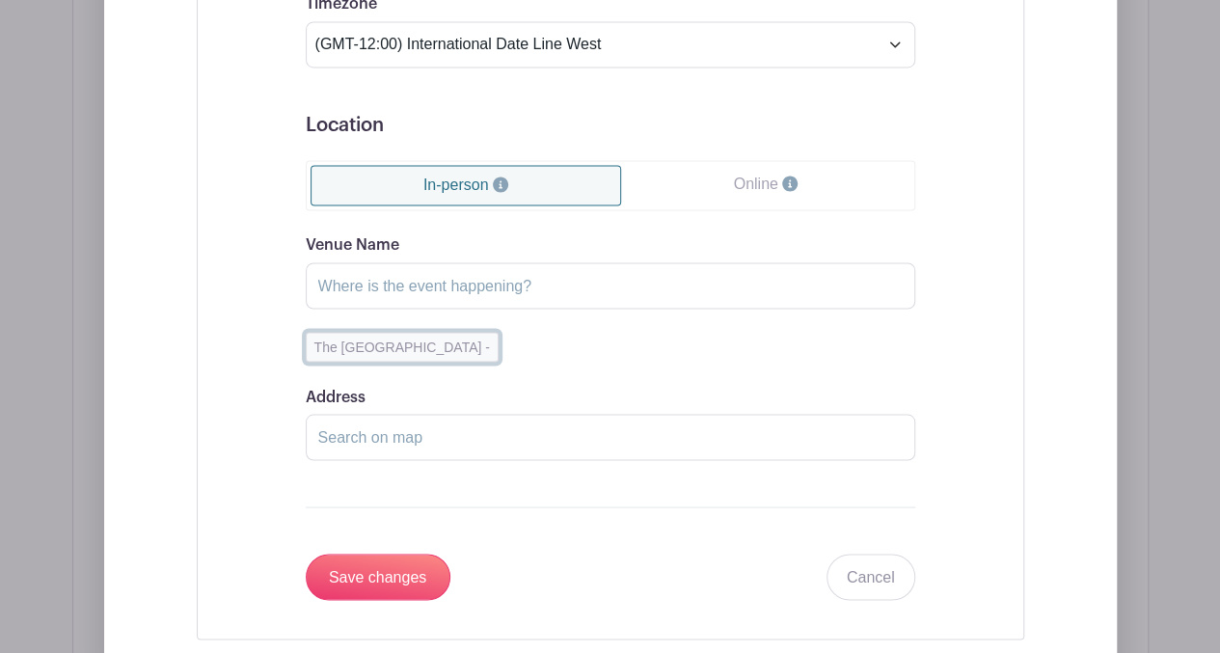
click at [423, 337] on button "The [GEOGRAPHIC_DATA] -" at bounding box center [402, 347] width 193 height 30
type input "The [GEOGRAPHIC_DATA]"
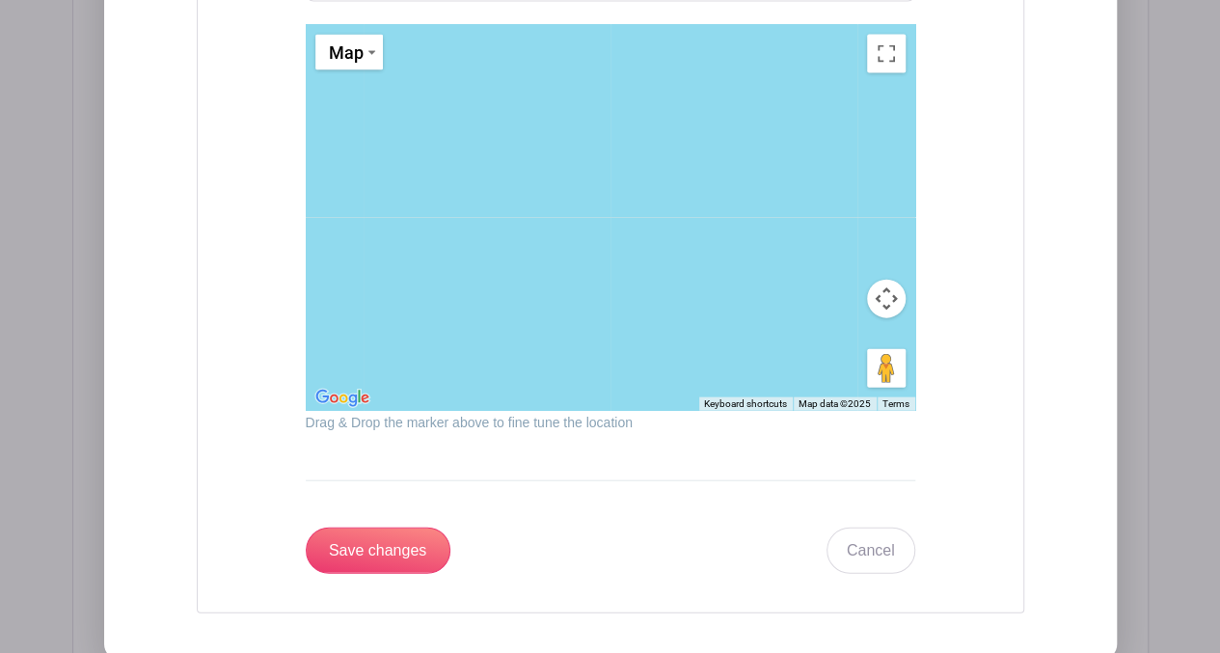
scroll to position [2096, 0]
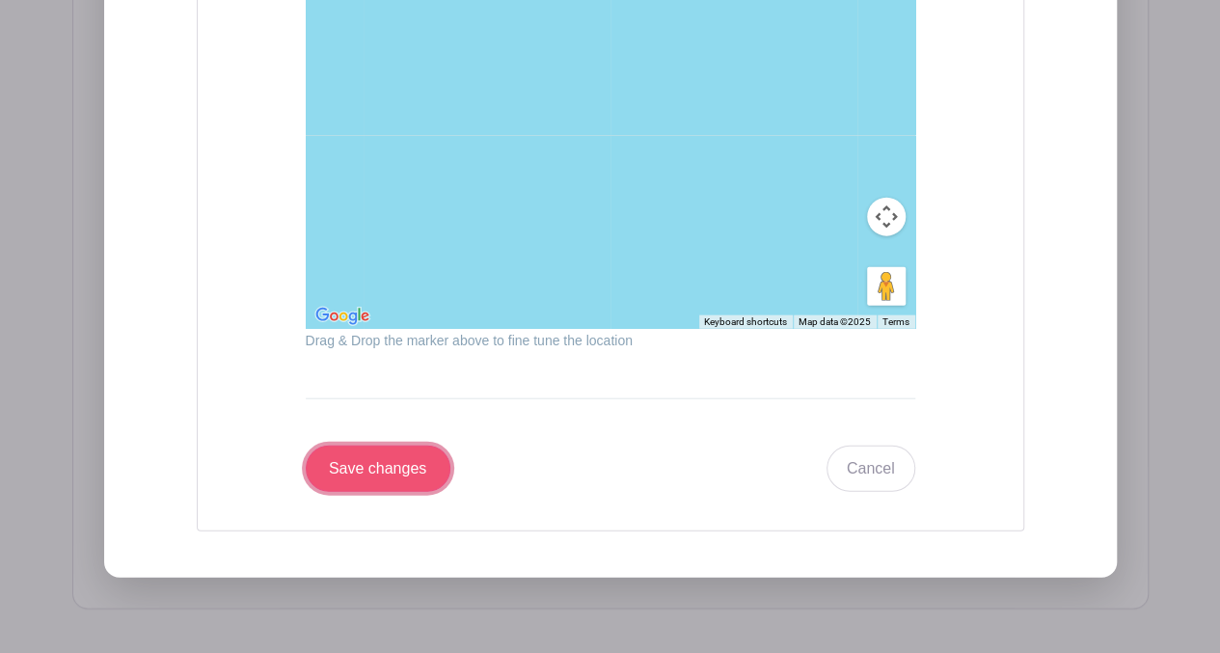
click at [419, 466] on input "Save changes" at bounding box center [378, 469] width 145 height 46
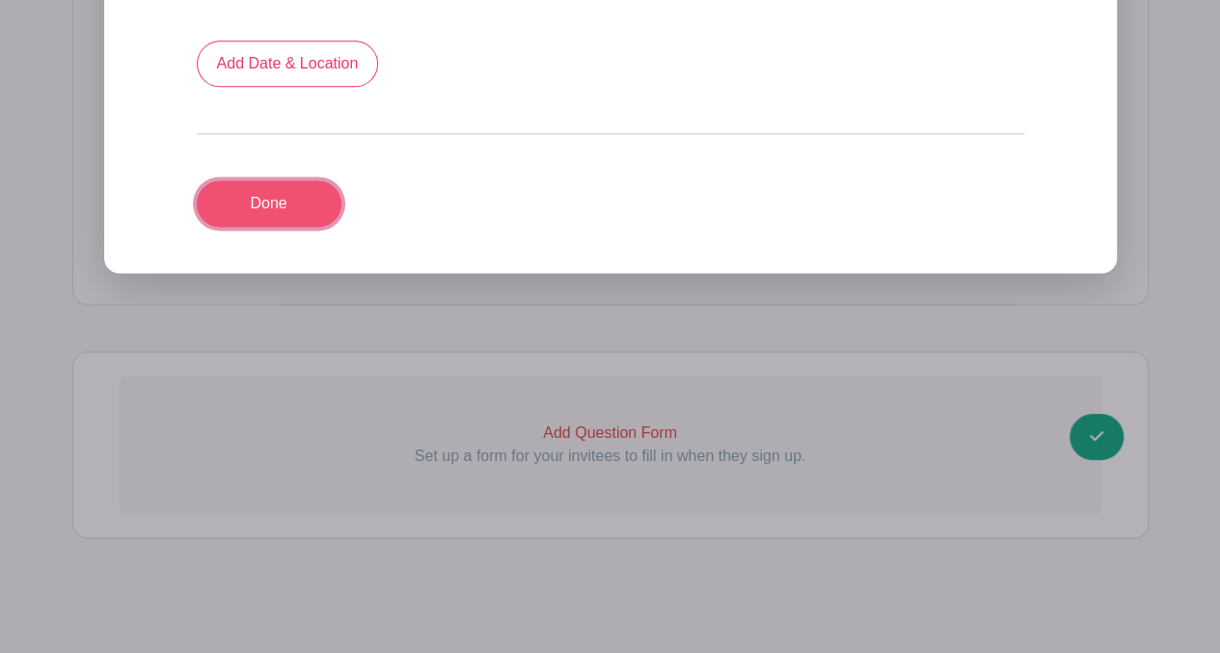
click at [287, 186] on link "Done" at bounding box center [269, 203] width 145 height 46
